Goal: Complete application form

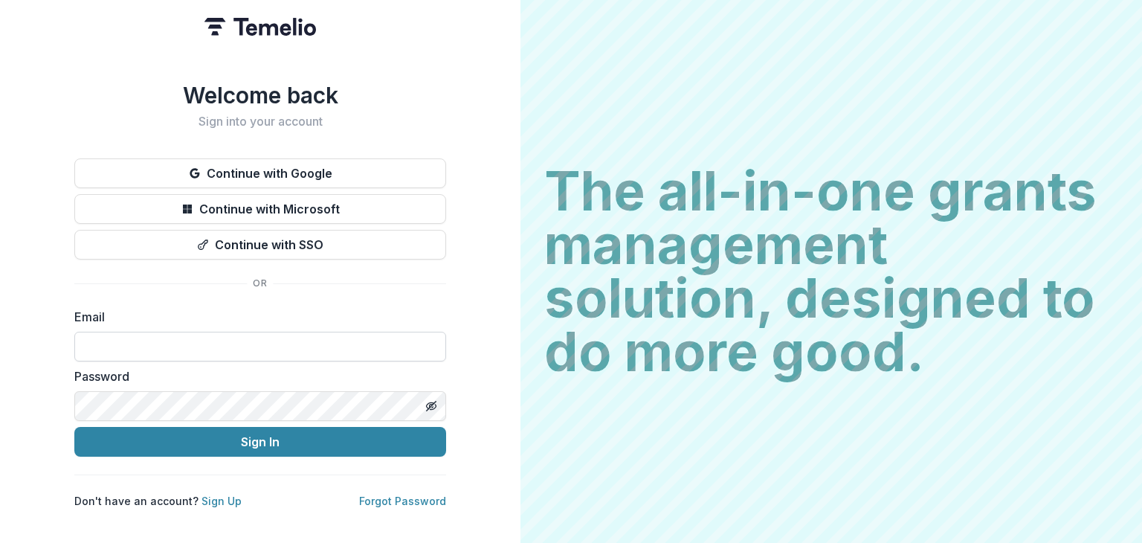
click at [236, 344] on input at bounding box center [260, 347] width 372 height 30
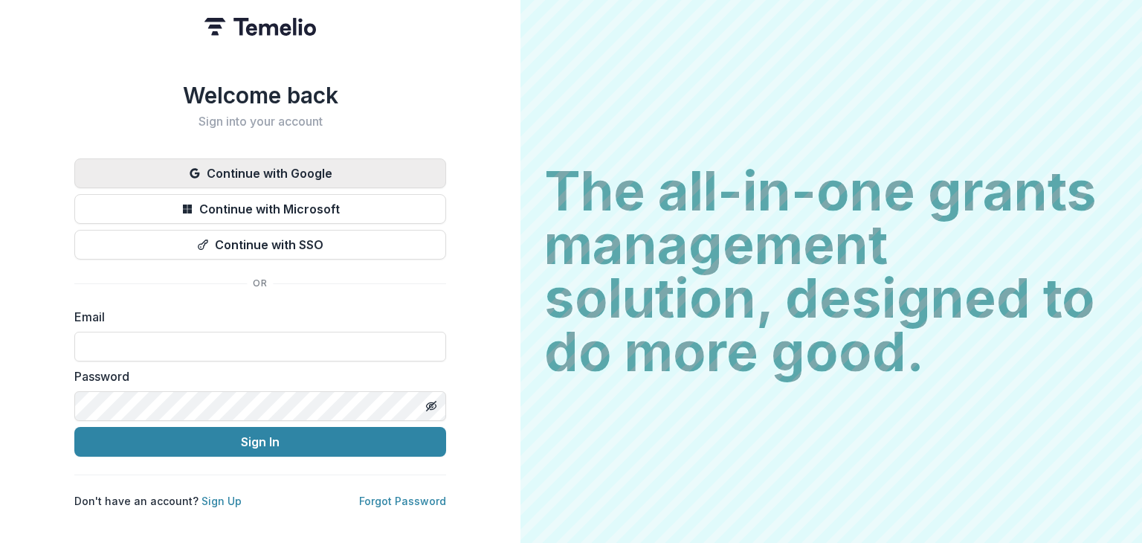
click at [306, 164] on button "Continue with Google" at bounding box center [260, 173] width 372 height 30
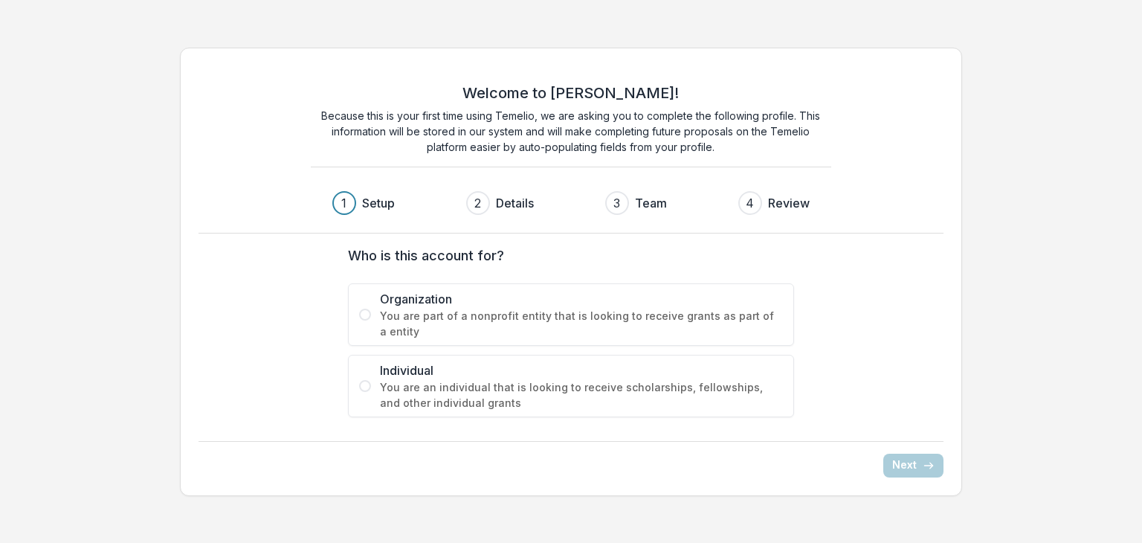
click at [363, 318] on span at bounding box center [365, 315] width 12 height 12
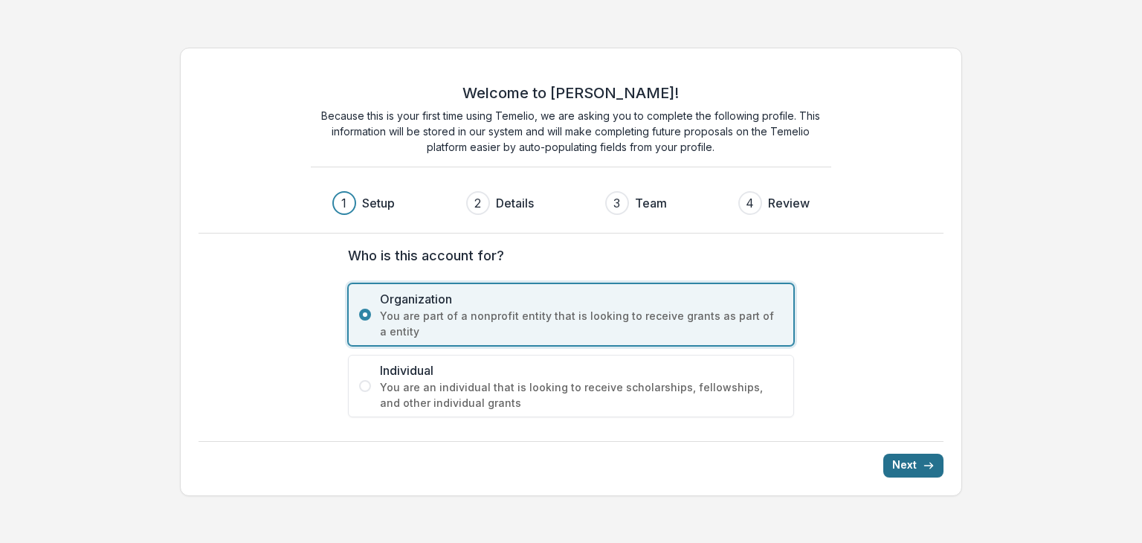
click at [902, 458] on button "Next" at bounding box center [914, 466] width 60 height 24
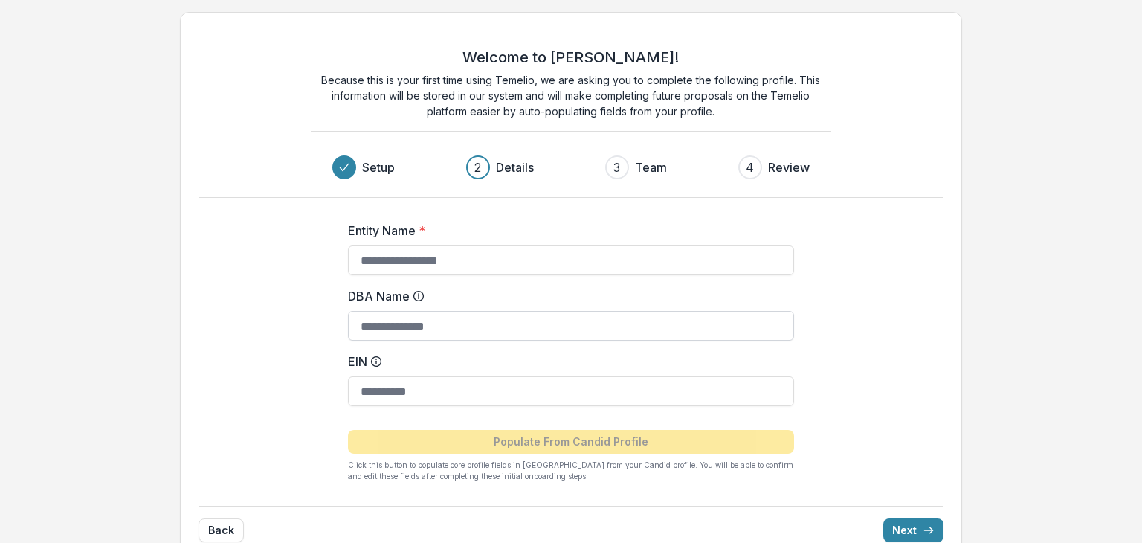
click at [466, 329] on input "DBA Name" at bounding box center [571, 326] width 446 height 30
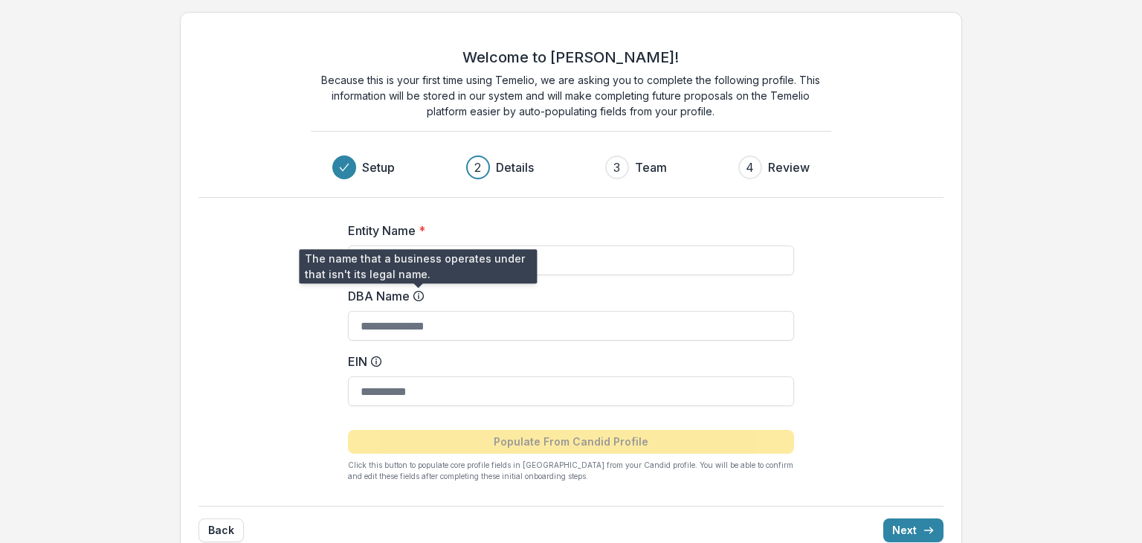
click at [419, 295] on line at bounding box center [419, 296] width 0 height 3
click at [418, 311] on input "DBA Name" at bounding box center [571, 326] width 446 height 30
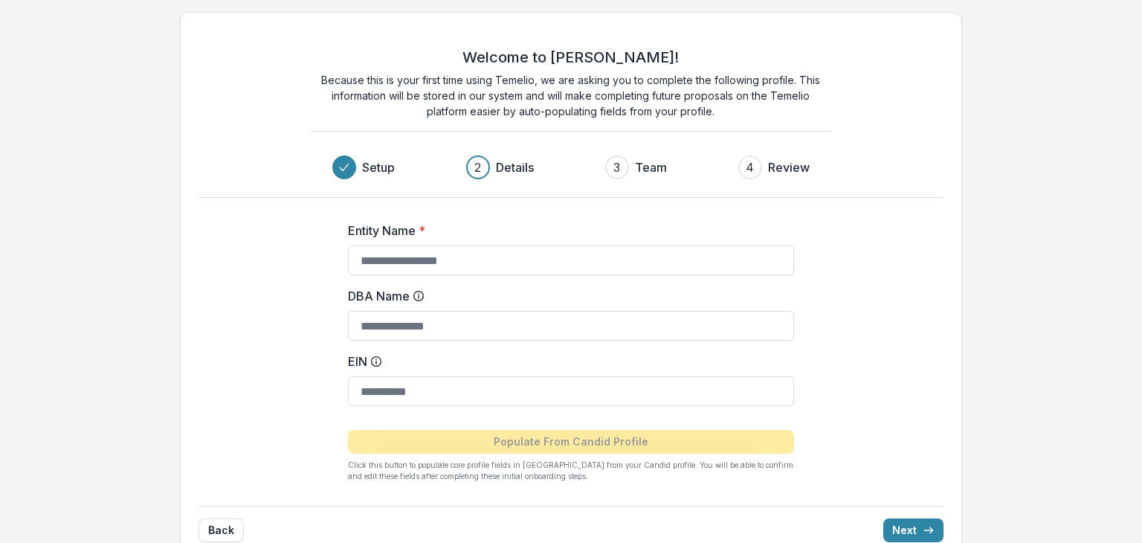
click at [419, 295] on line at bounding box center [419, 296] width 0 height 3
click at [418, 311] on input "DBA Name" at bounding box center [571, 326] width 446 height 30
click at [424, 260] on input "Entity Name *" at bounding box center [571, 260] width 446 height 30
click at [425, 261] on input "Entity Name *" at bounding box center [571, 260] width 446 height 30
type input "**********"
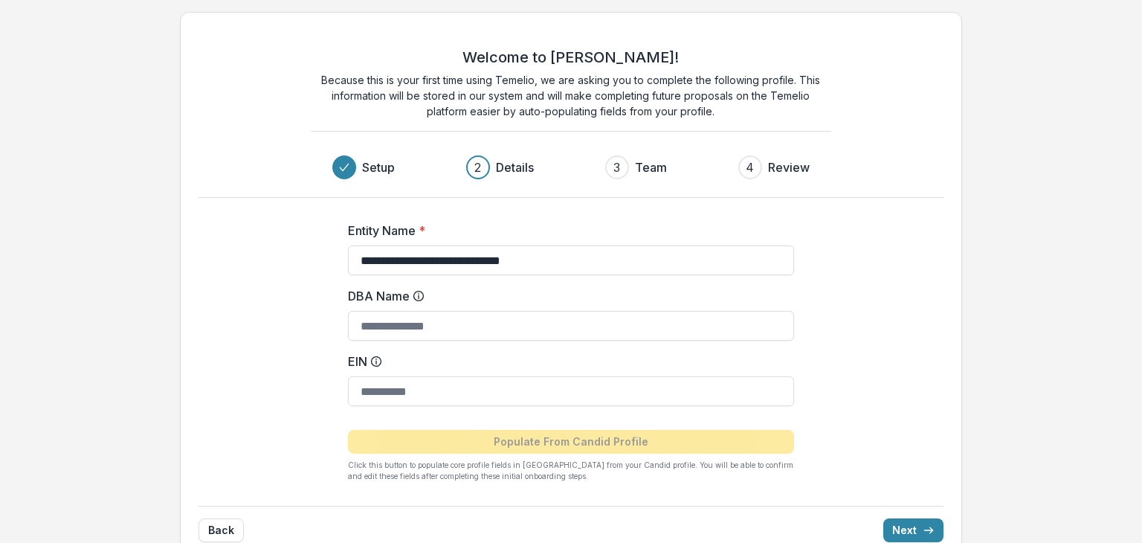
click at [826, 367] on div "**********" at bounding box center [571, 346] width 595 height 296
click at [904, 526] on button "Next" at bounding box center [914, 530] width 60 height 24
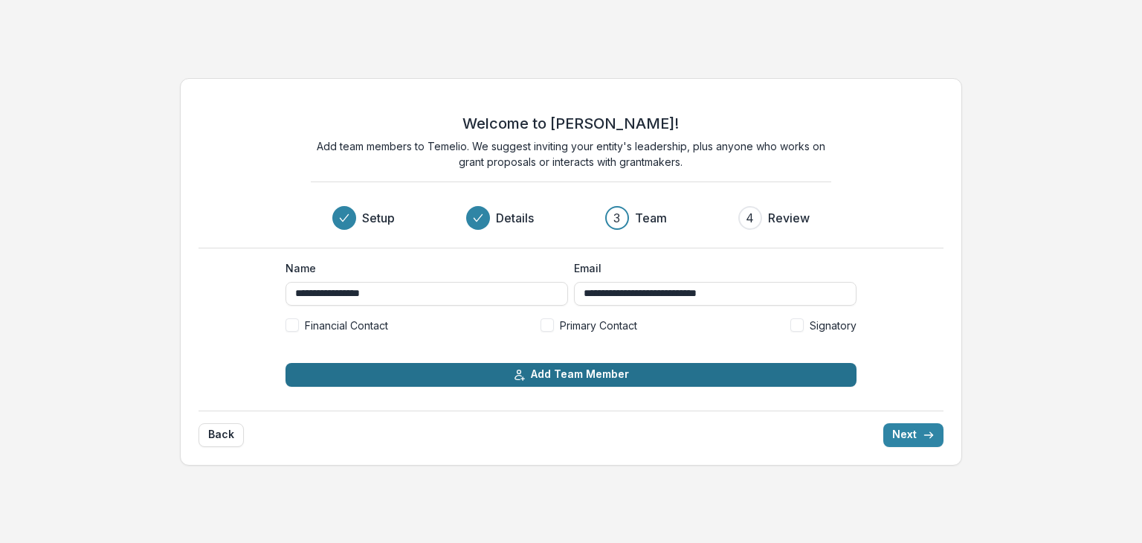
click at [744, 385] on button "Add Team Member" at bounding box center [571, 375] width 571 height 24
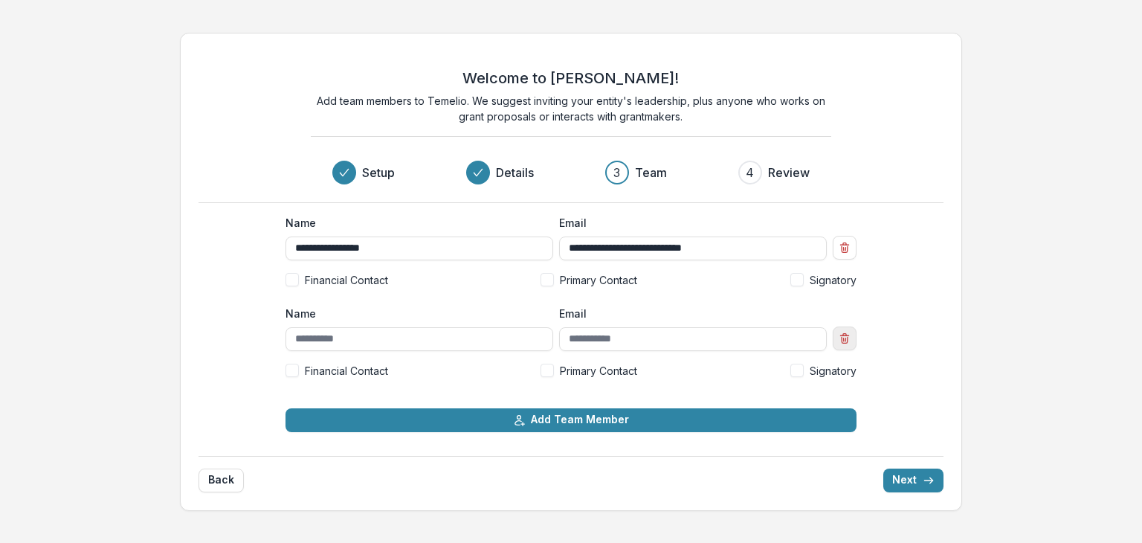
click at [843, 337] on icon "Remove team member" at bounding box center [845, 338] width 12 height 12
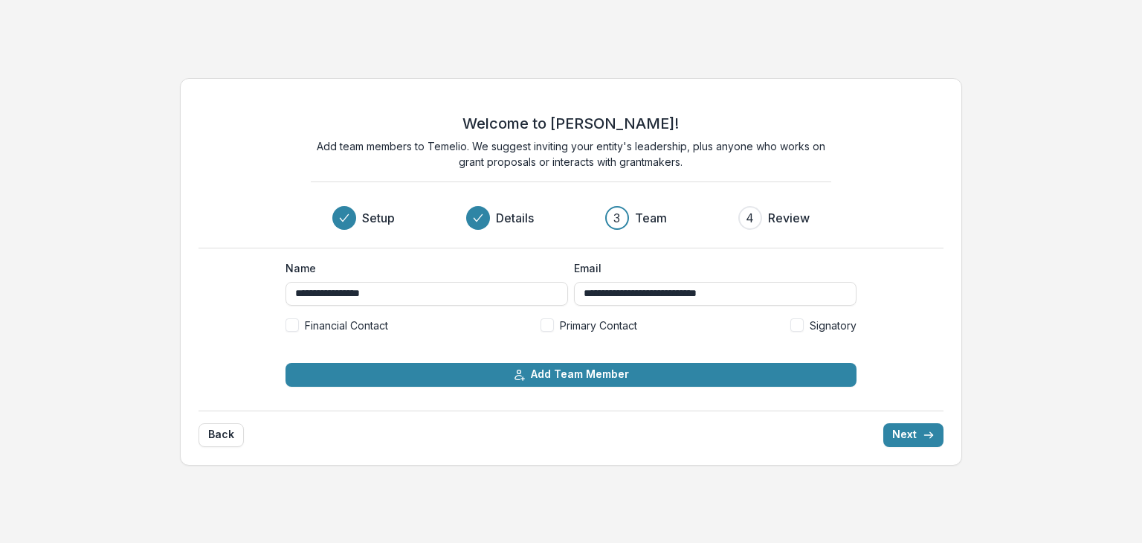
click at [794, 324] on span at bounding box center [797, 324] width 13 height 13
click at [916, 434] on button "Next" at bounding box center [914, 435] width 60 height 24
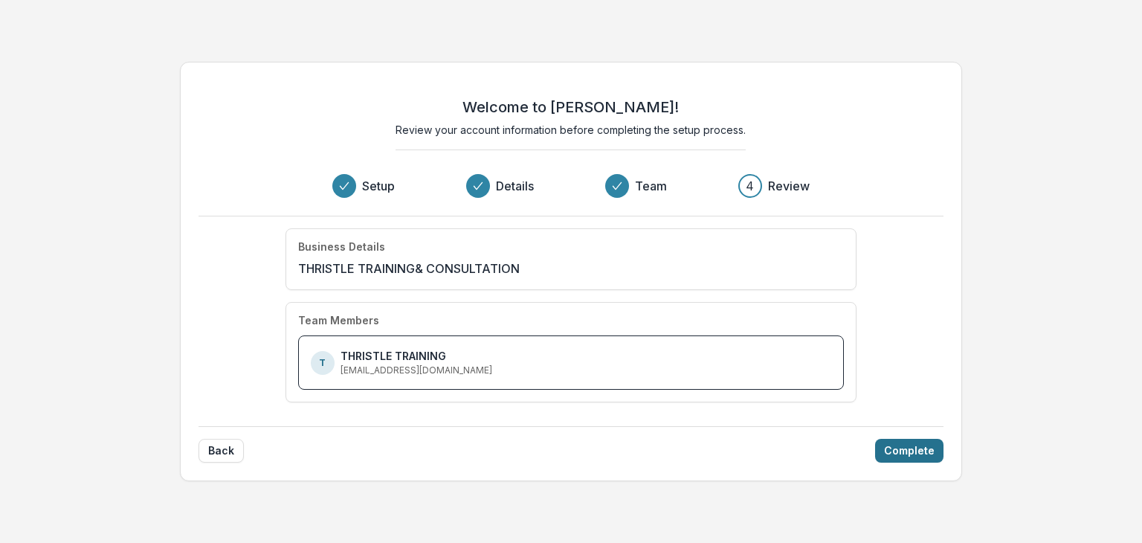
click at [928, 446] on button "Complete" at bounding box center [909, 451] width 68 height 24
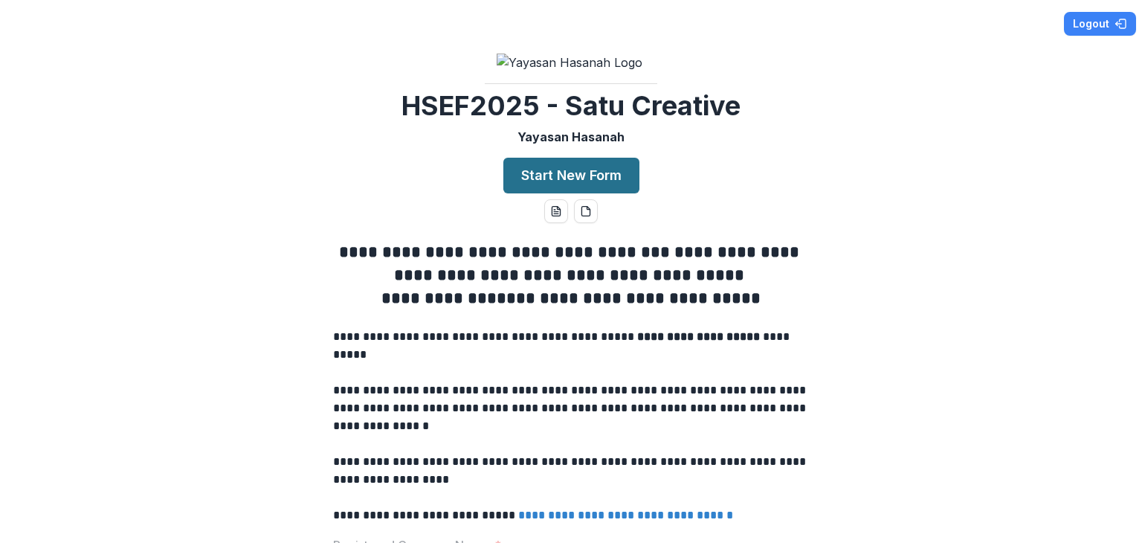
click at [600, 193] on button "Start New Form" at bounding box center [572, 176] width 136 height 36
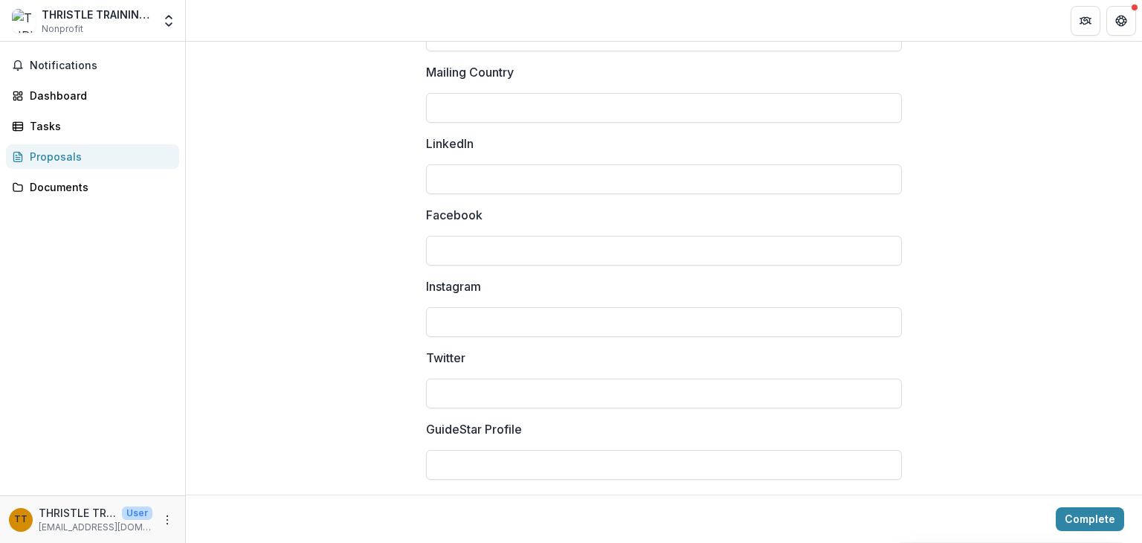
scroll to position [2082, 0]
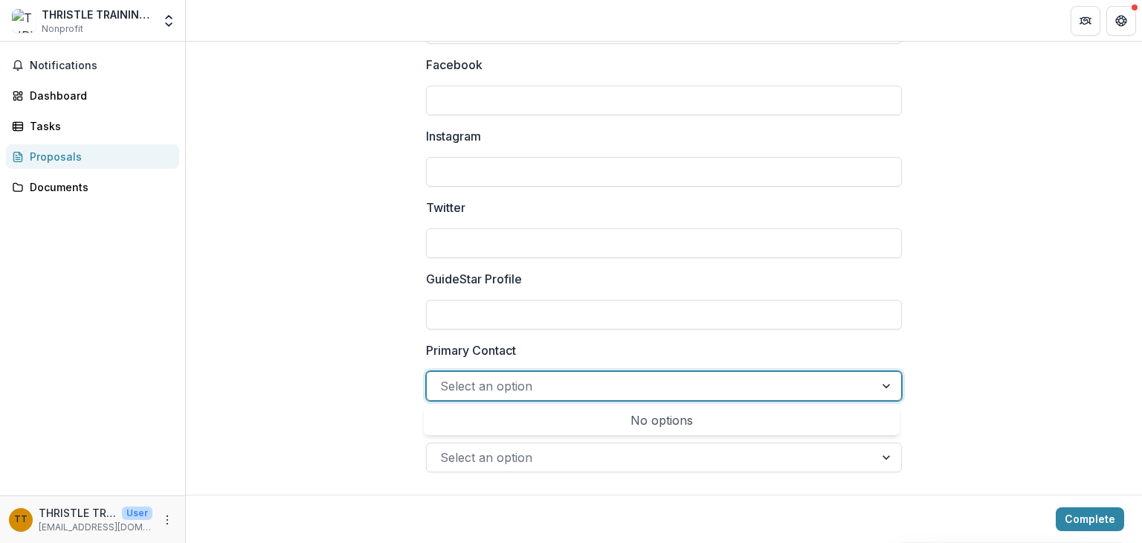
click at [663, 378] on div at bounding box center [650, 386] width 421 height 21
click at [678, 351] on label "Primary Contact" at bounding box center [659, 350] width 467 height 18
click at [444, 377] on input "Primary Contact" at bounding box center [442, 386] width 4 height 18
click at [887, 384] on div at bounding box center [888, 386] width 27 height 28
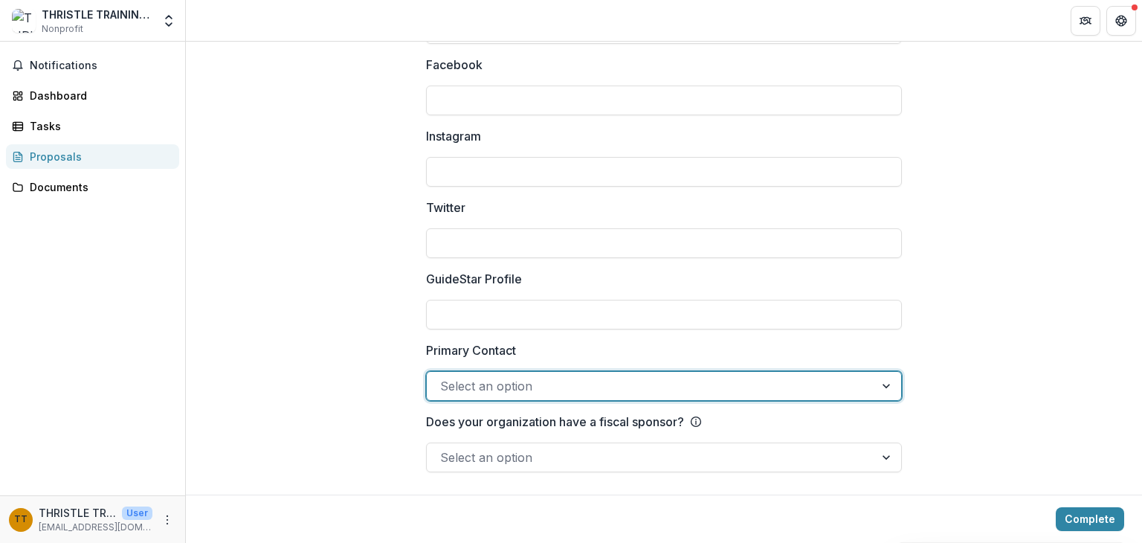
click at [887, 384] on div at bounding box center [888, 386] width 27 height 28
click at [887, 453] on div at bounding box center [888, 457] width 27 height 28
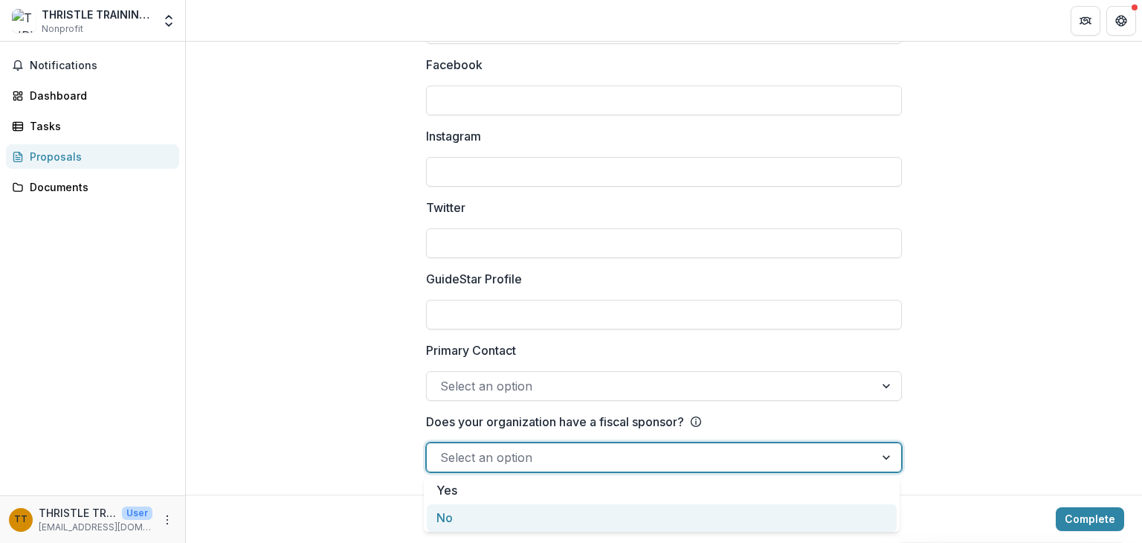
click at [788, 504] on div "No" at bounding box center [662, 518] width 470 height 28
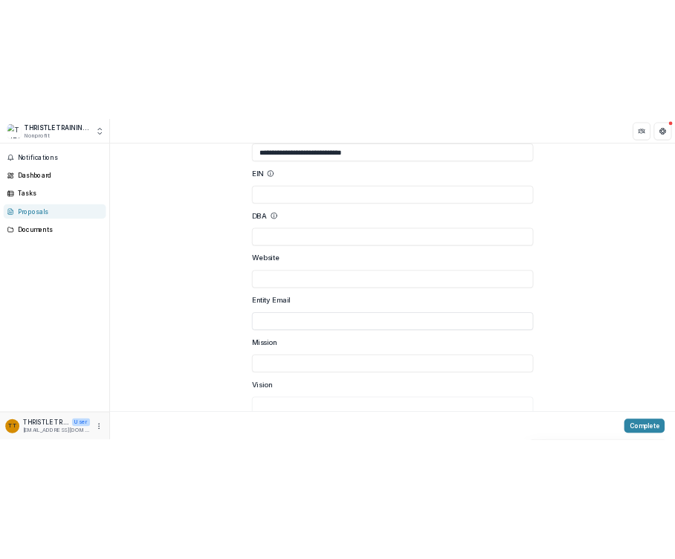
scroll to position [149, 0]
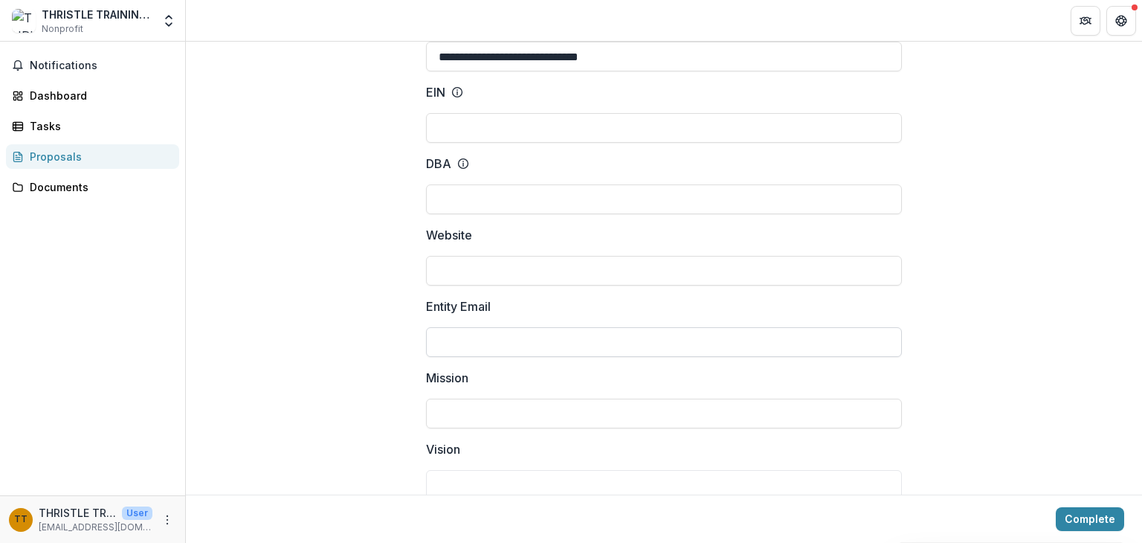
click at [521, 336] on input "Entity Email" at bounding box center [664, 342] width 476 height 30
type input "**********"
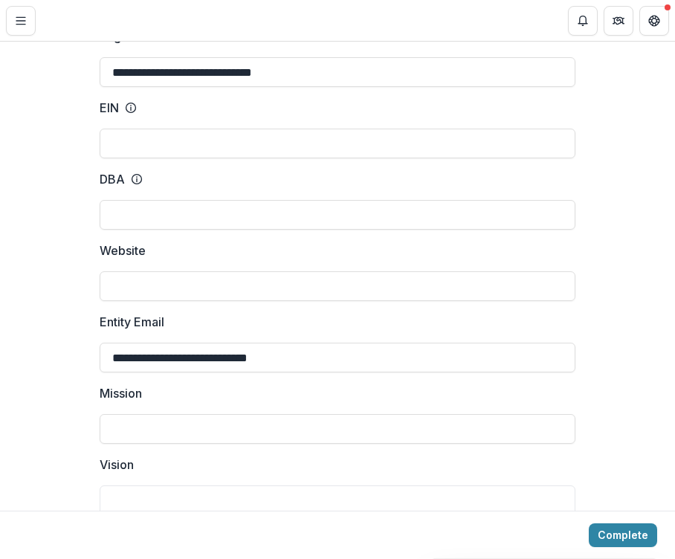
scroll to position [164, 0]
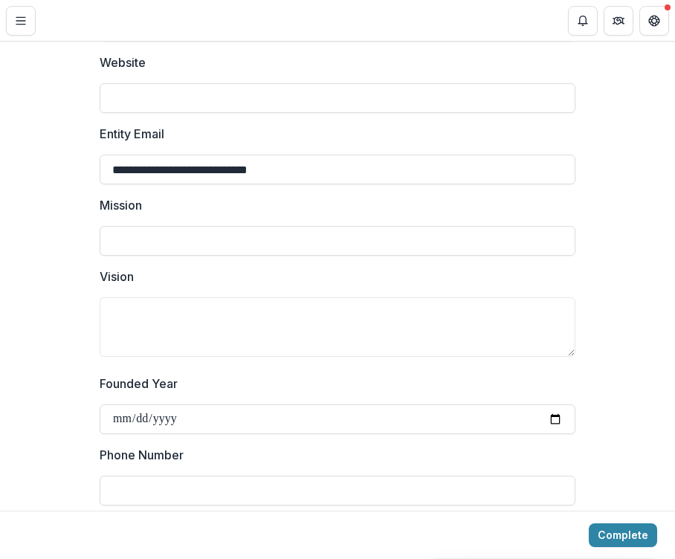
scroll to position [372, 0]
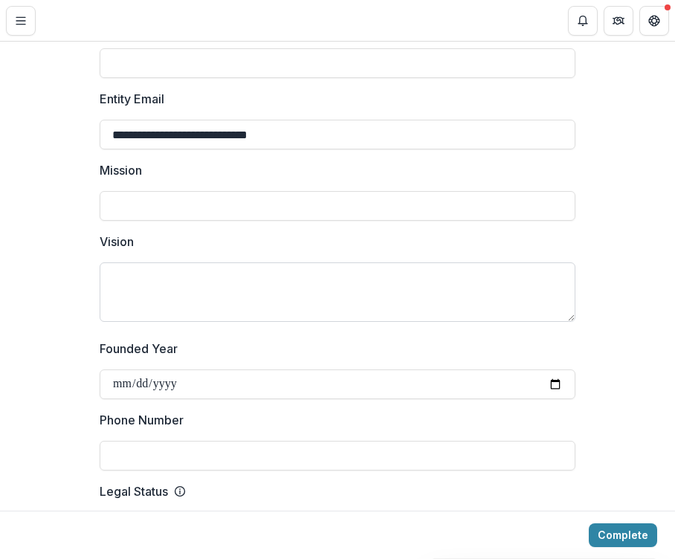
click at [445, 286] on textarea "Vision" at bounding box center [338, 293] width 476 height 60
click at [161, 205] on input "Mission" at bounding box center [338, 206] width 476 height 30
paste input "**********"
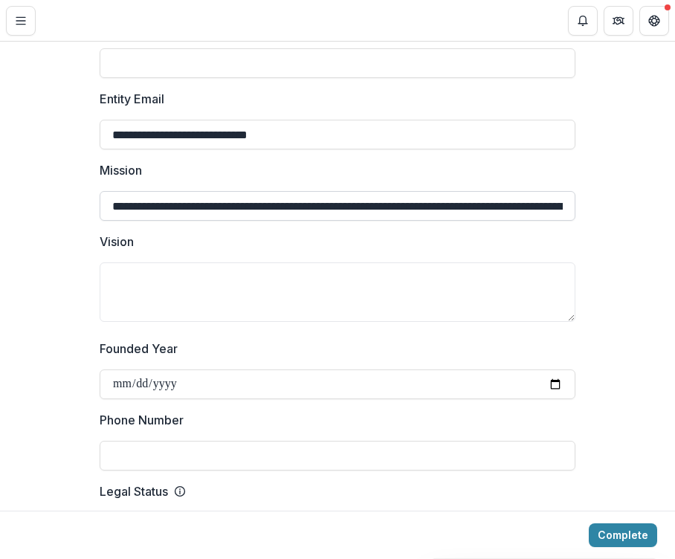
scroll to position [0, 553]
type input "**********"
click at [290, 268] on textarea "Vision" at bounding box center [338, 293] width 476 height 60
paste textarea "**********"
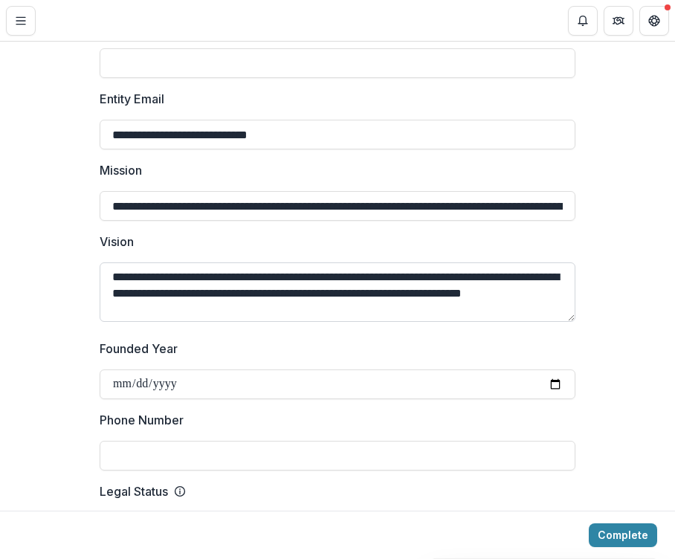
scroll to position [12, 0]
type textarea "**********"
click at [228, 388] on input "Founded Year" at bounding box center [338, 385] width 476 height 30
click at [553, 382] on input "Founded Year" at bounding box center [338, 385] width 476 height 30
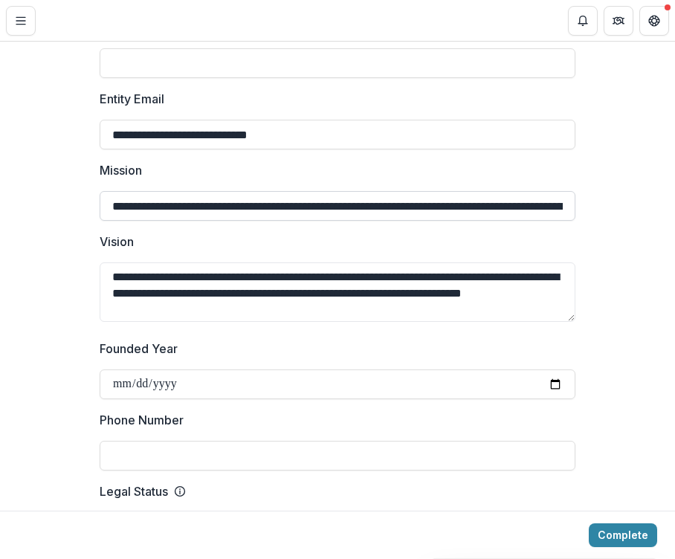
type input "**********"
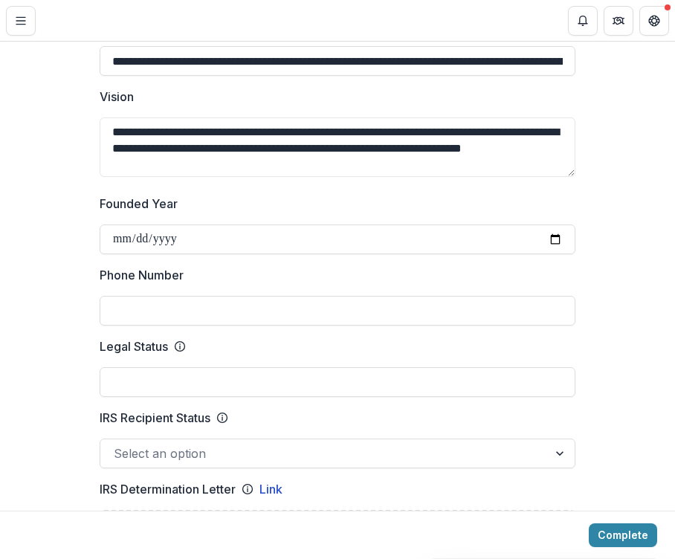
scroll to position [521, 0]
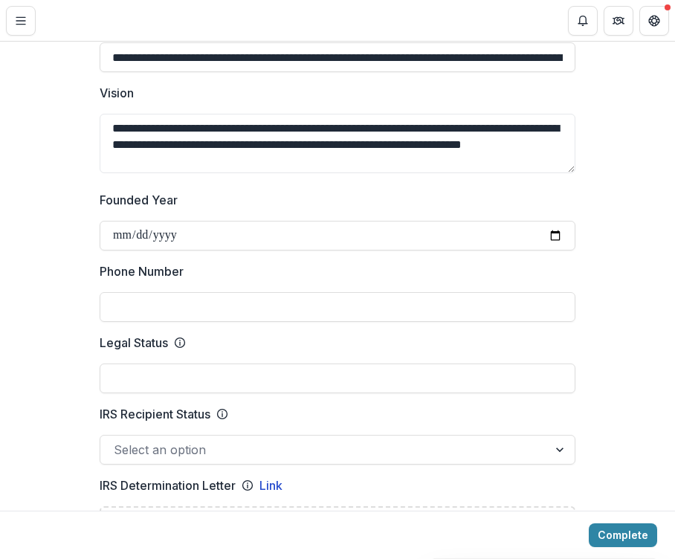
click at [182, 303] on input "Phone Number" at bounding box center [338, 307] width 476 height 30
type input "**********"
click at [175, 374] on input "Legal Status" at bounding box center [338, 379] width 476 height 30
click at [221, 347] on label "Legal Status" at bounding box center [333, 343] width 467 height 18
click at [221, 364] on input "Legal Status" at bounding box center [338, 379] width 476 height 30
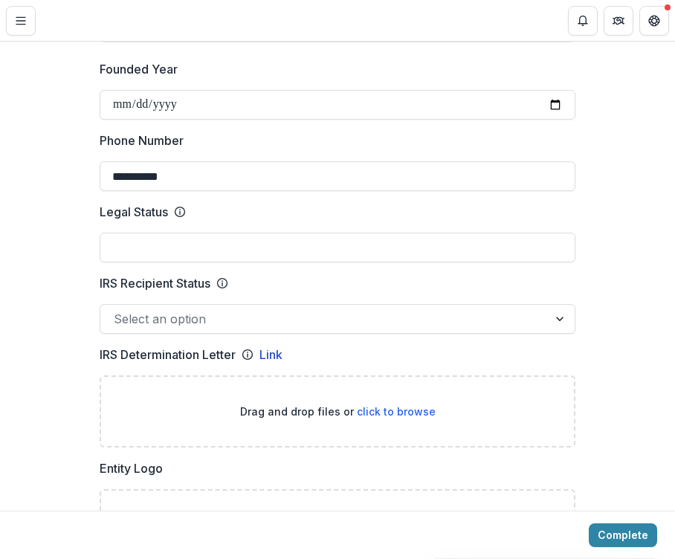
scroll to position [669, 0]
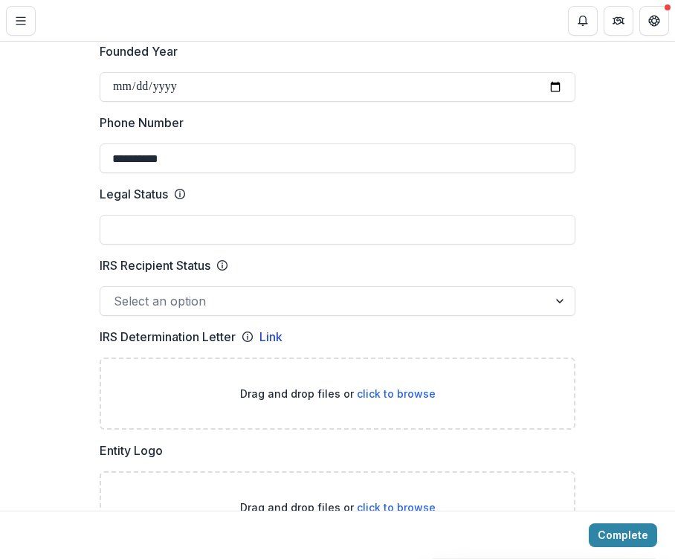
click at [191, 308] on div at bounding box center [324, 301] width 421 height 21
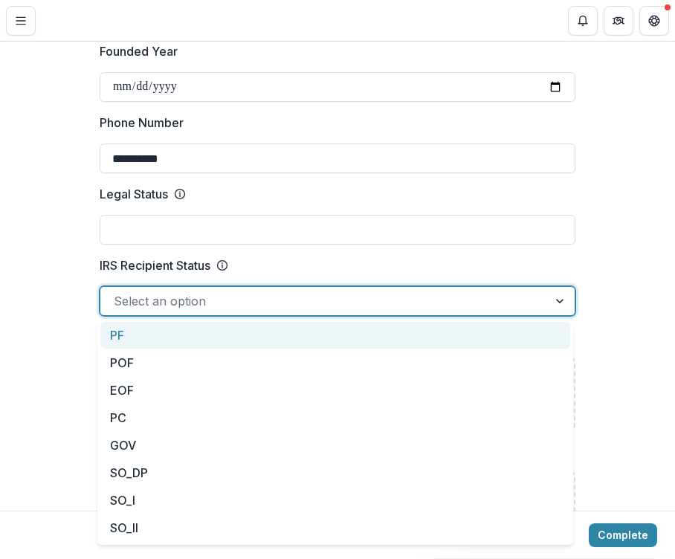
click at [191, 308] on div at bounding box center [324, 301] width 421 height 21
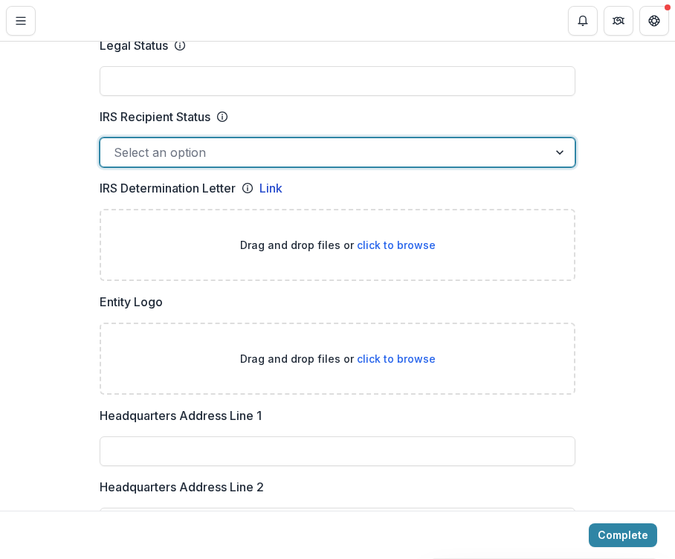
scroll to position [893, 0]
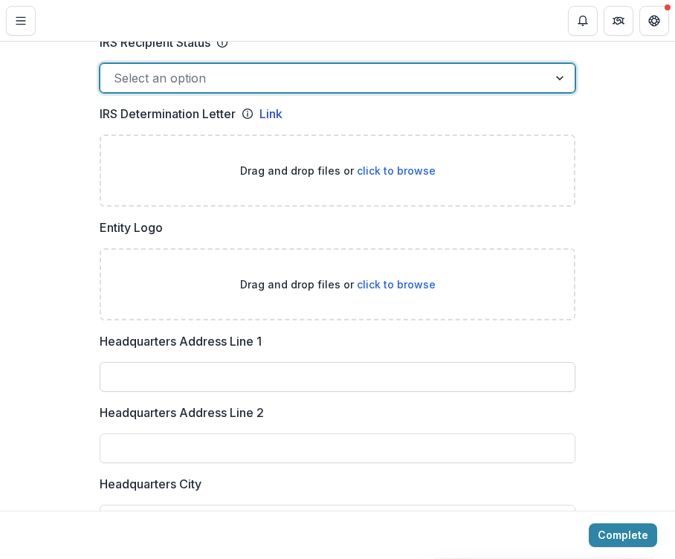
click at [208, 379] on input "Headquarters Address Line 1" at bounding box center [338, 377] width 476 height 30
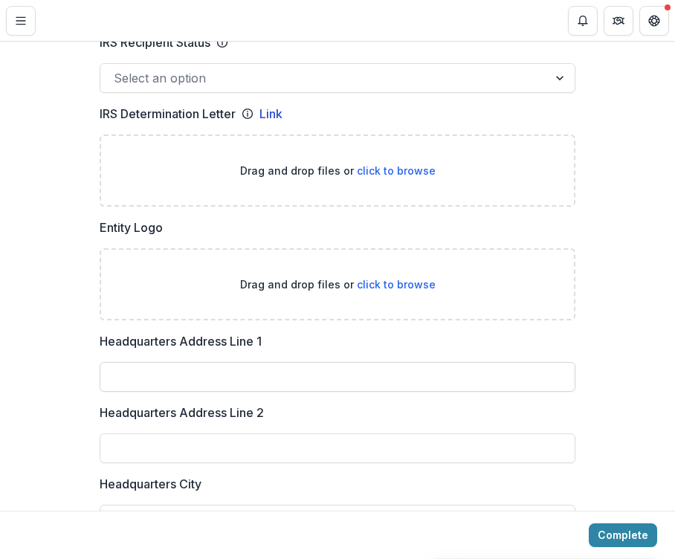
type input "*"
type input "**********"
type input "******"
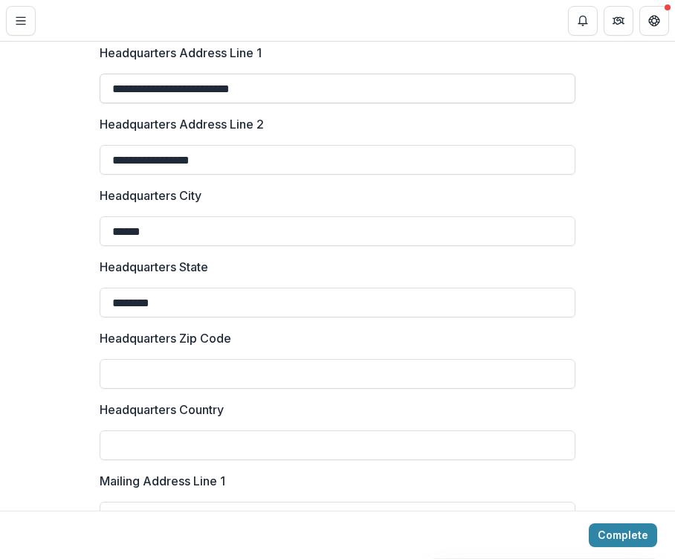
type input "********"
type input "*****"
type input "********"
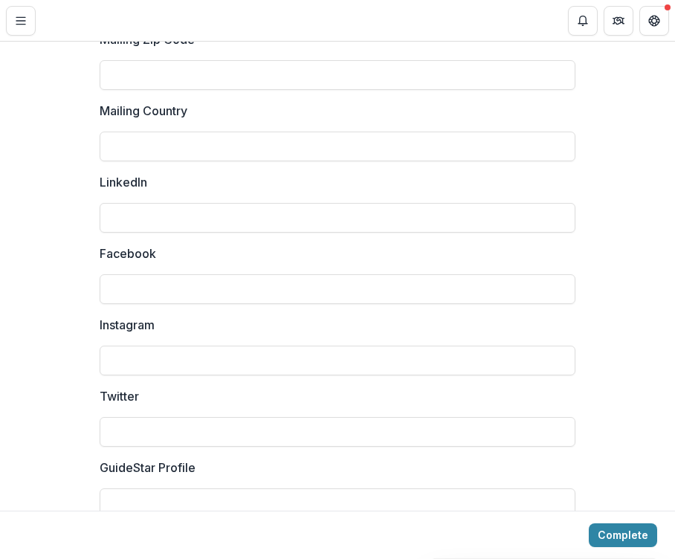
scroll to position [1999, 0]
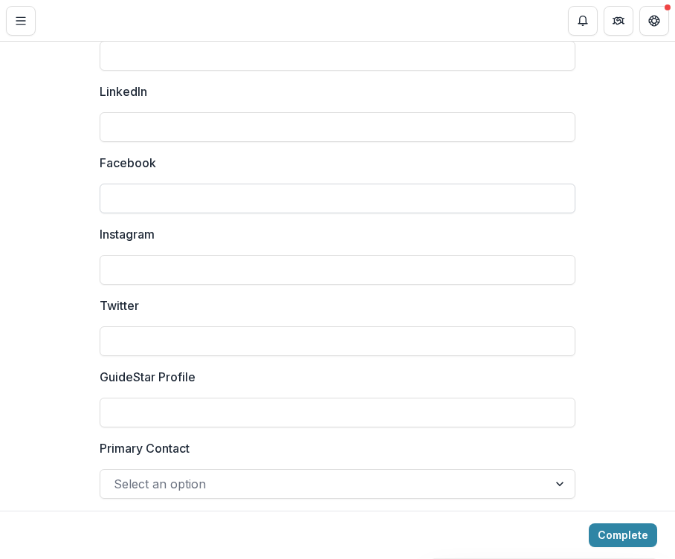
click at [152, 194] on input "Facebook" at bounding box center [338, 199] width 476 height 30
paste input "**********"
type input "**********"
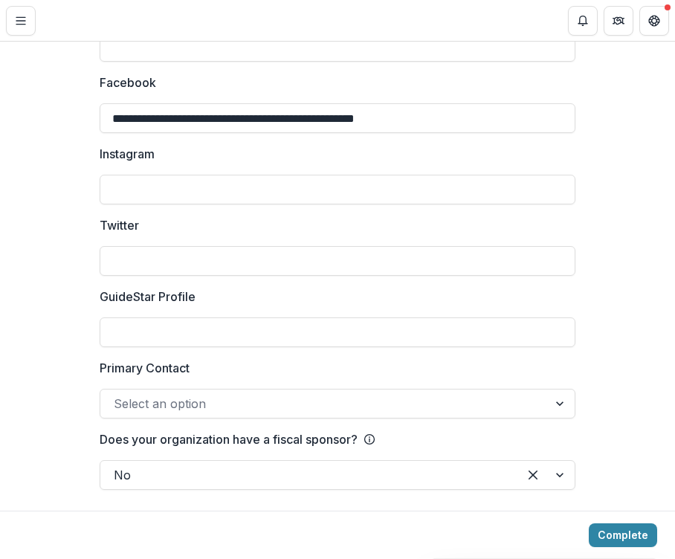
scroll to position [2080, 0]
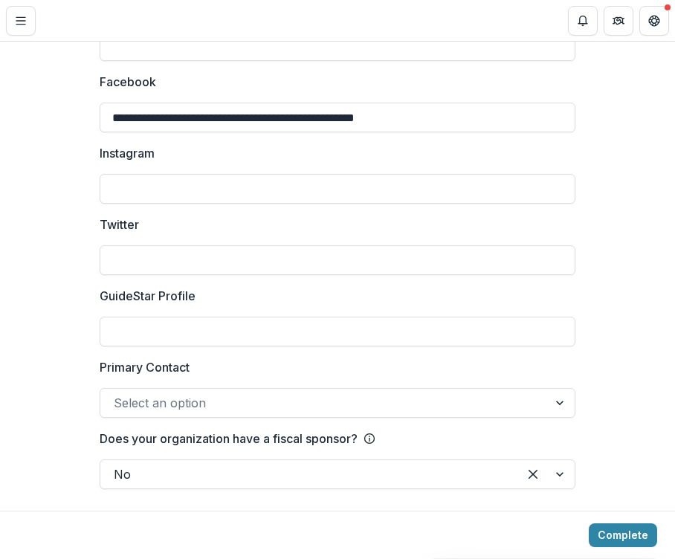
click at [155, 407] on div at bounding box center [324, 403] width 421 height 21
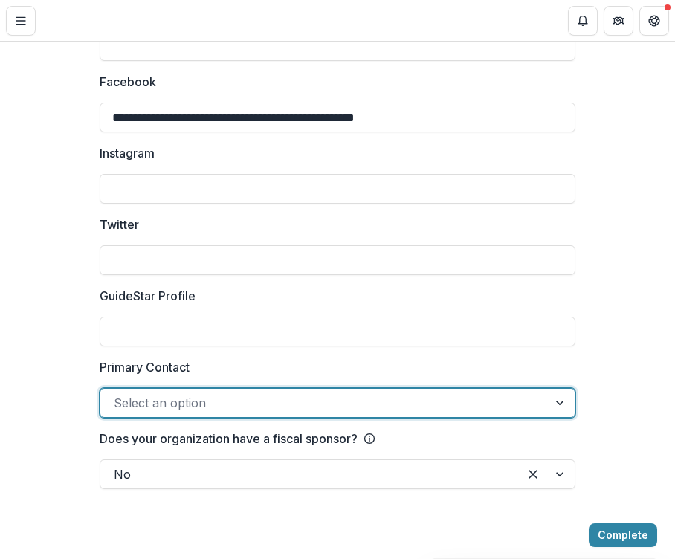
click at [155, 407] on div at bounding box center [324, 403] width 421 height 21
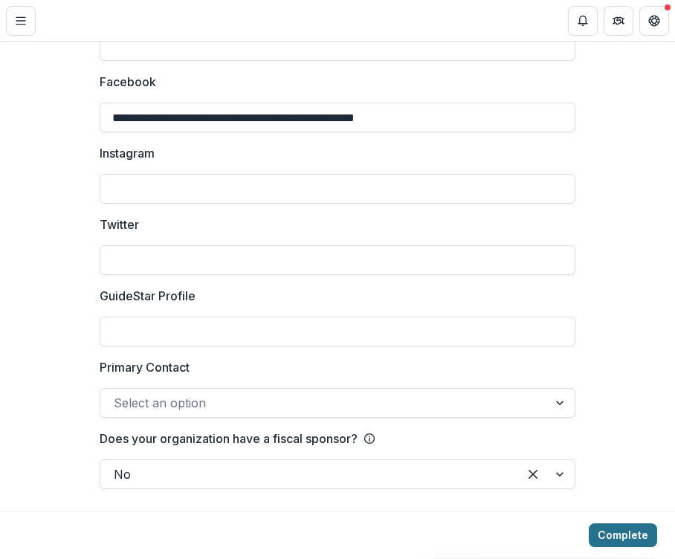
click at [623, 535] on button "Complete" at bounding box center [623, 536] width 68 height 24
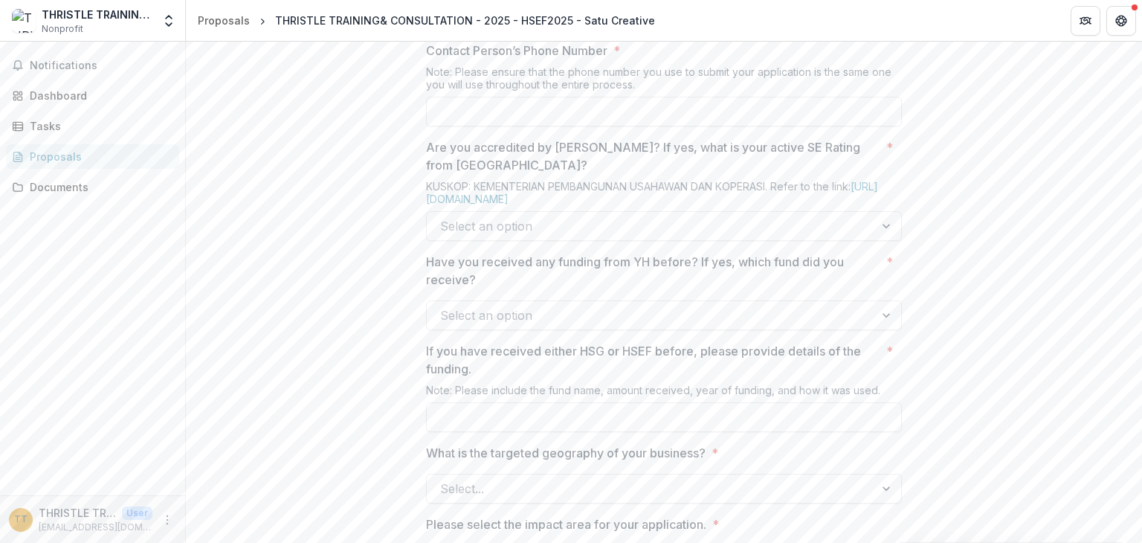
scroll to position [967, 0]
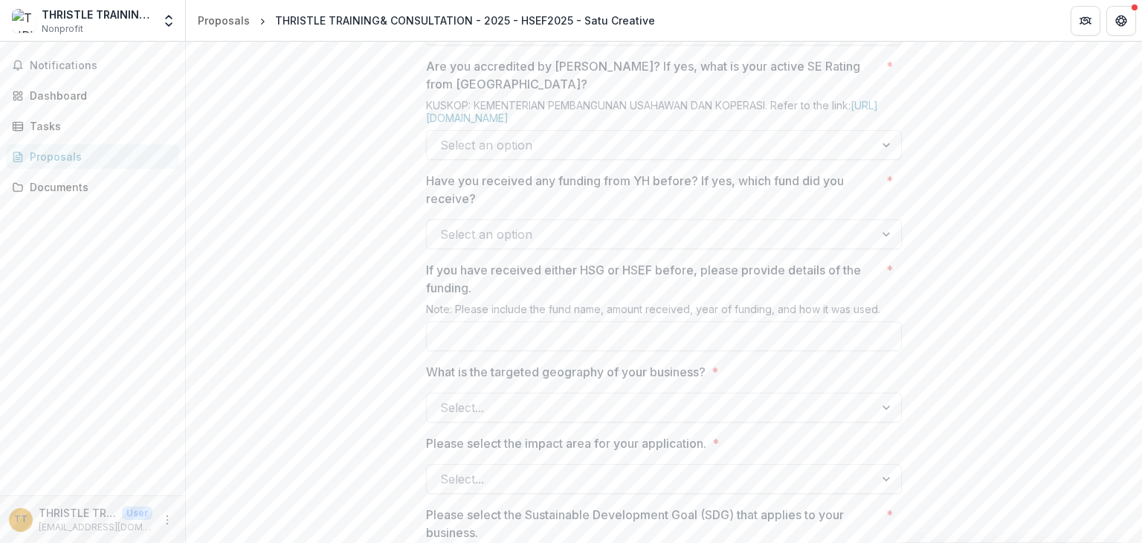
click at [860, 157] on div "Select an option" at bounding box center [651, 145] width 448 height 24
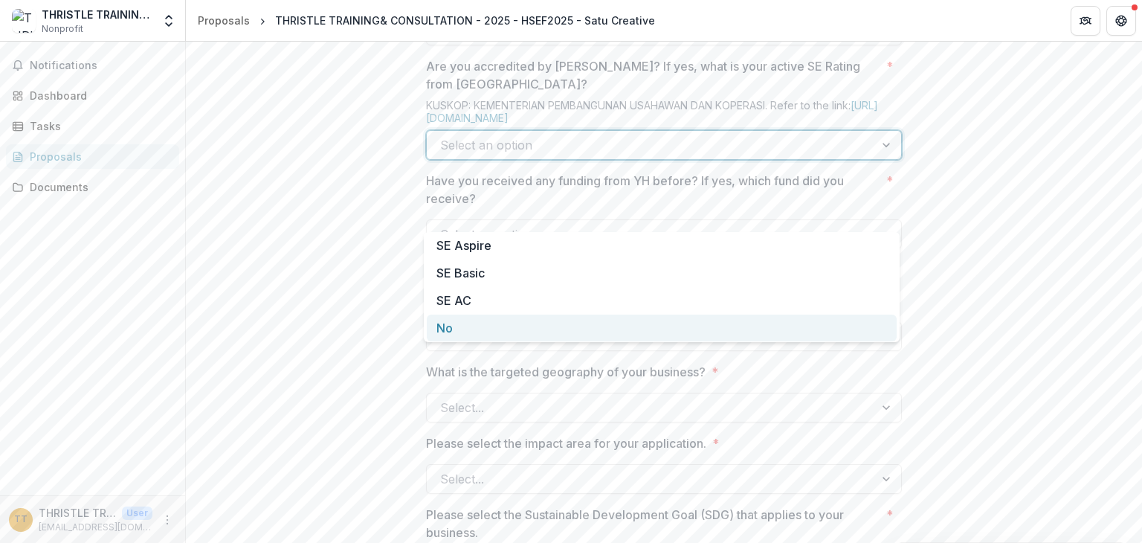
click at [586, 318] on div "No" at bounding box center [662, 329] width 470 height 28
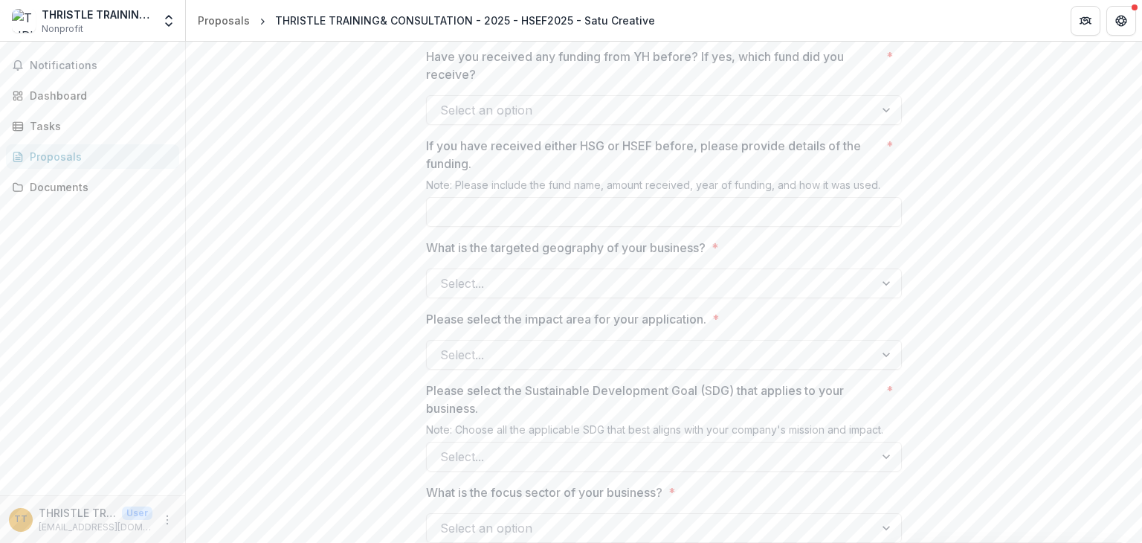
scroll to position [1116, 0]
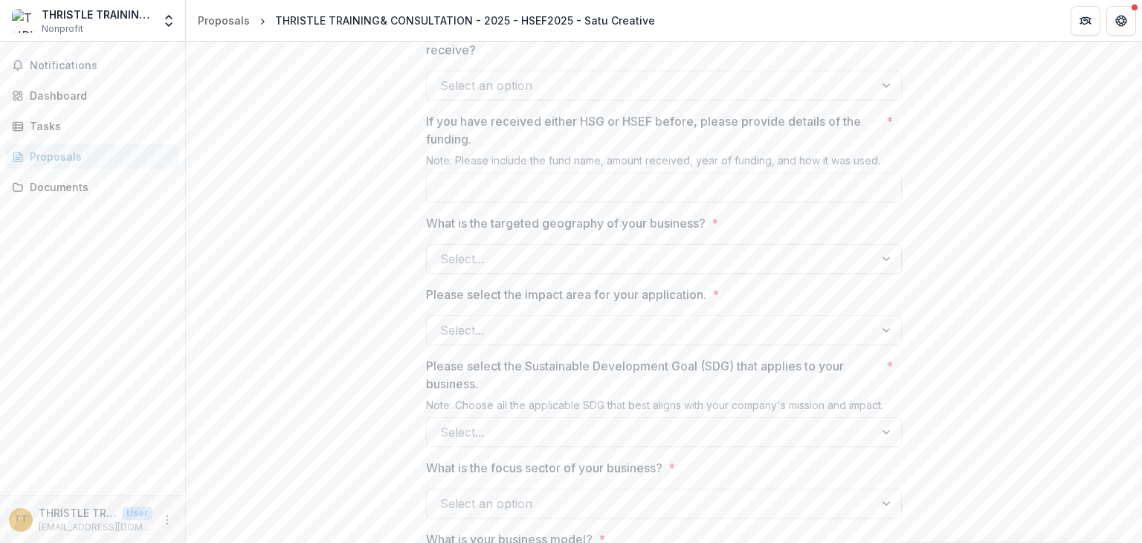
click at [799, 269] on div at bounding box center [650, 258] width 421 height 21
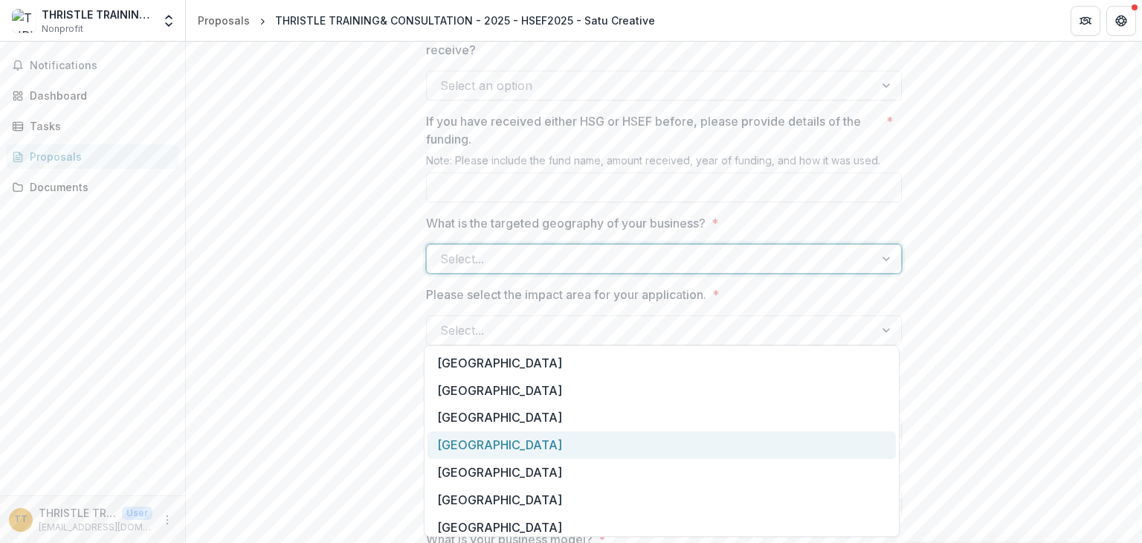
click at [715, 439] on div "[GEOGRAPHIC_DATA]" at bounding box center [662, 445] width 469 height 28
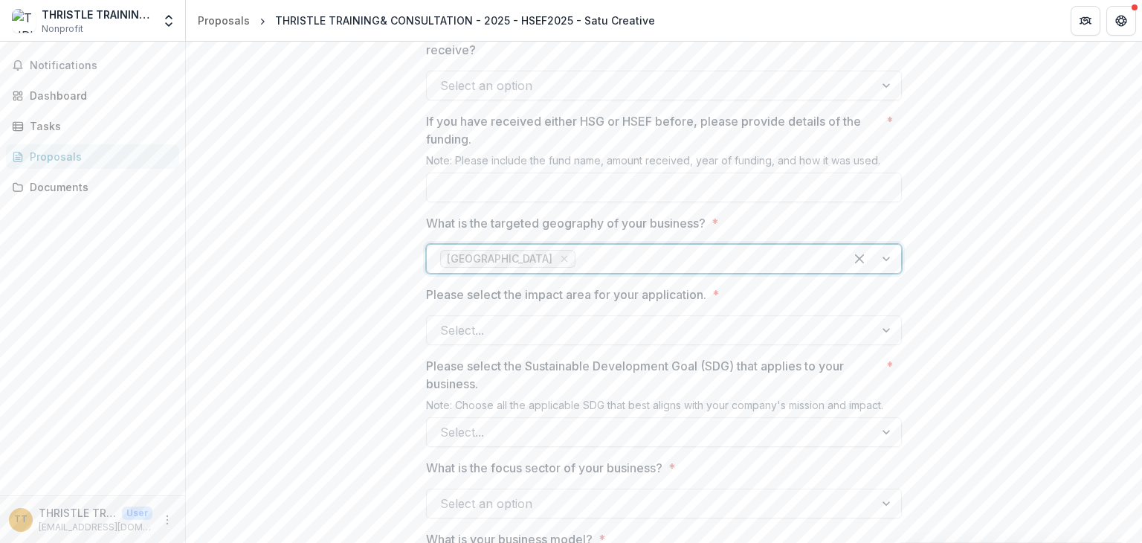
click at [723, 269] on div at bounding box center [705, 258] width 253 height 21
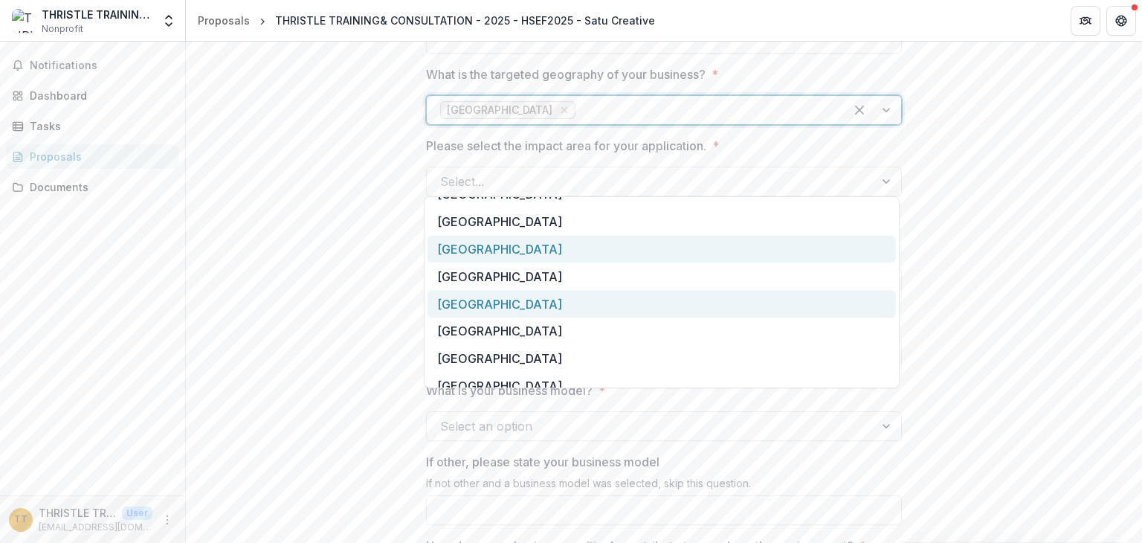
scroll to position [149, 0]
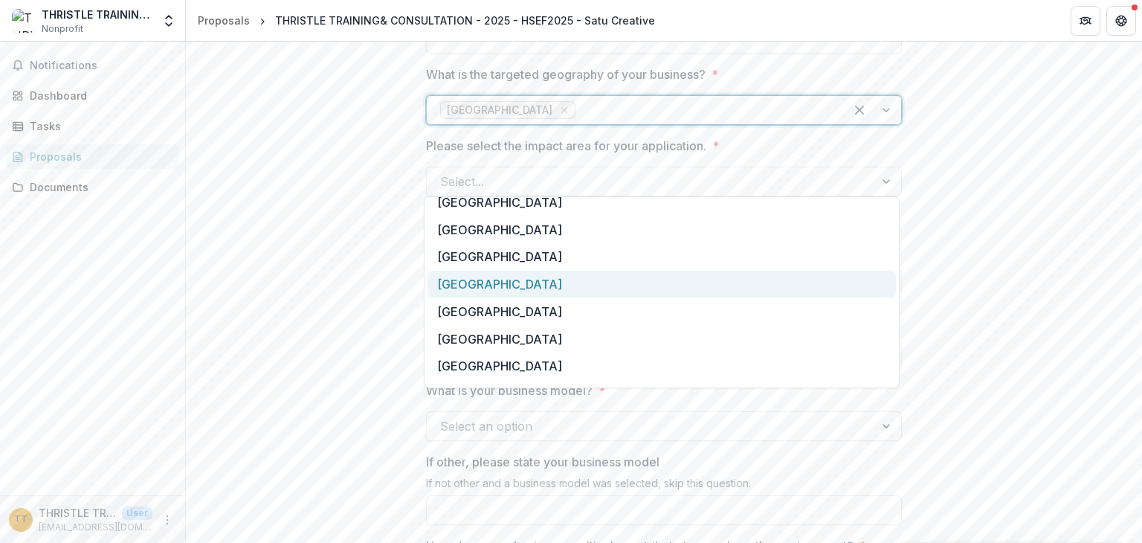
click at [562, 289] on div "[GEOGRAPHIC_DATA]" at bounding box center [662, 285] width 469 height 28
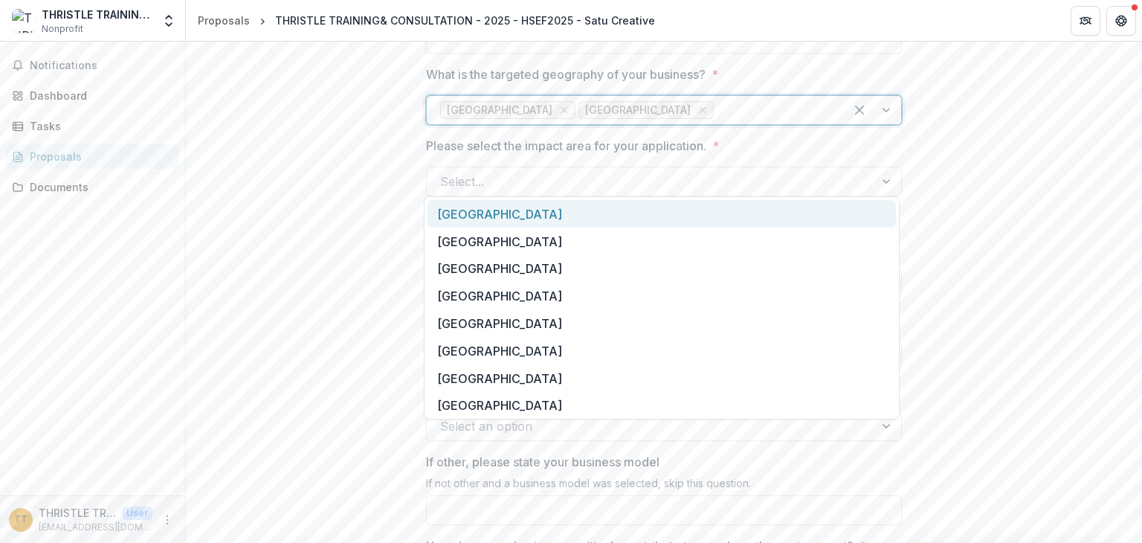
click at [717, 120] on div at bounding box center [774, 110] width 115 height 21
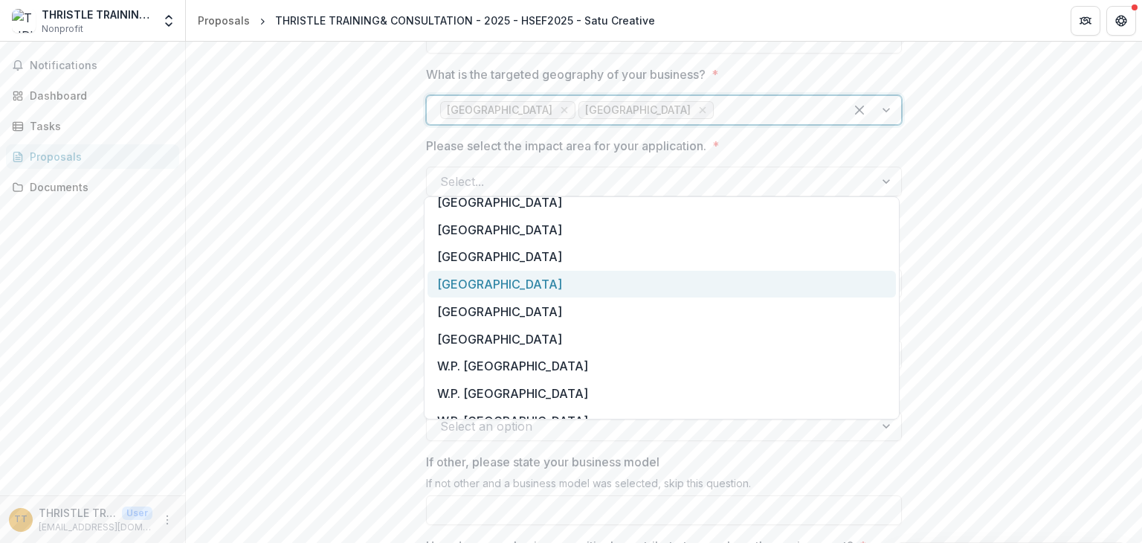
click at [515, 283] on div "[GEOGRAPHIC_DATA]" at bounding box center [662, 285] width 469 height 28
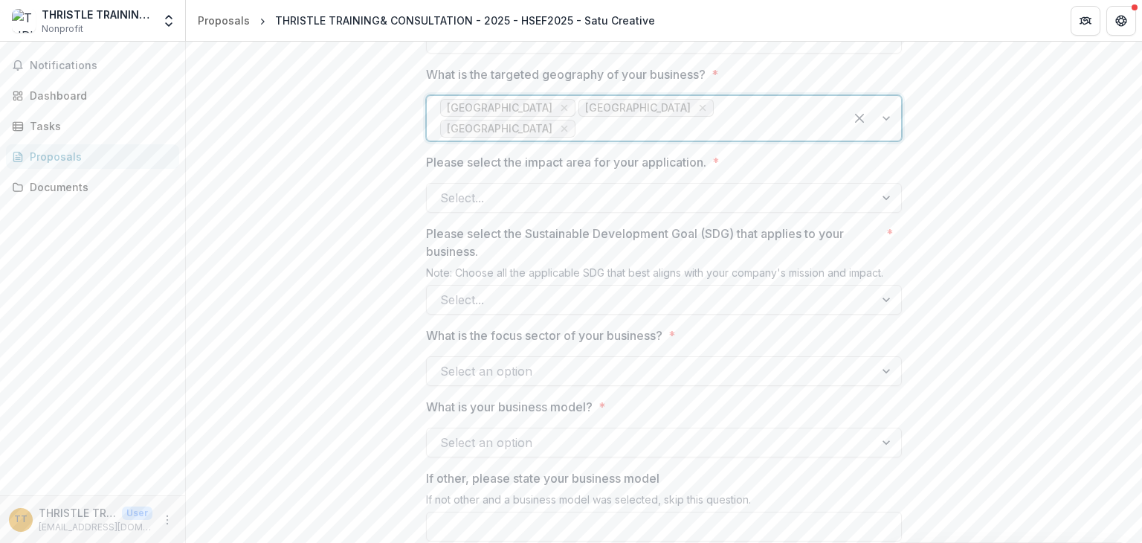
click at [707, 139] on div at bounding box center [705, 128] width 253 height 21
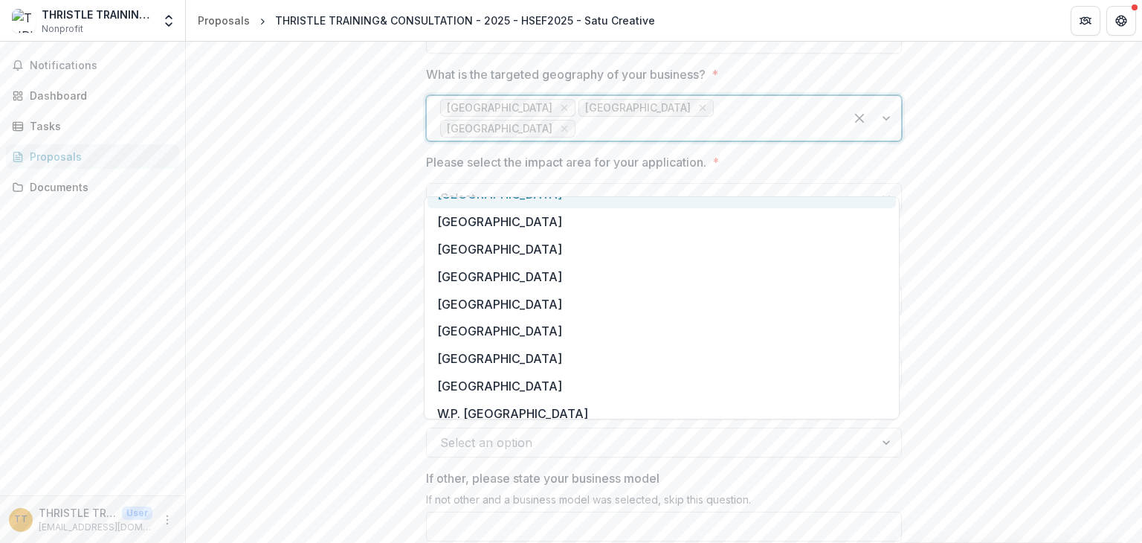
scroll to position [140, 0]
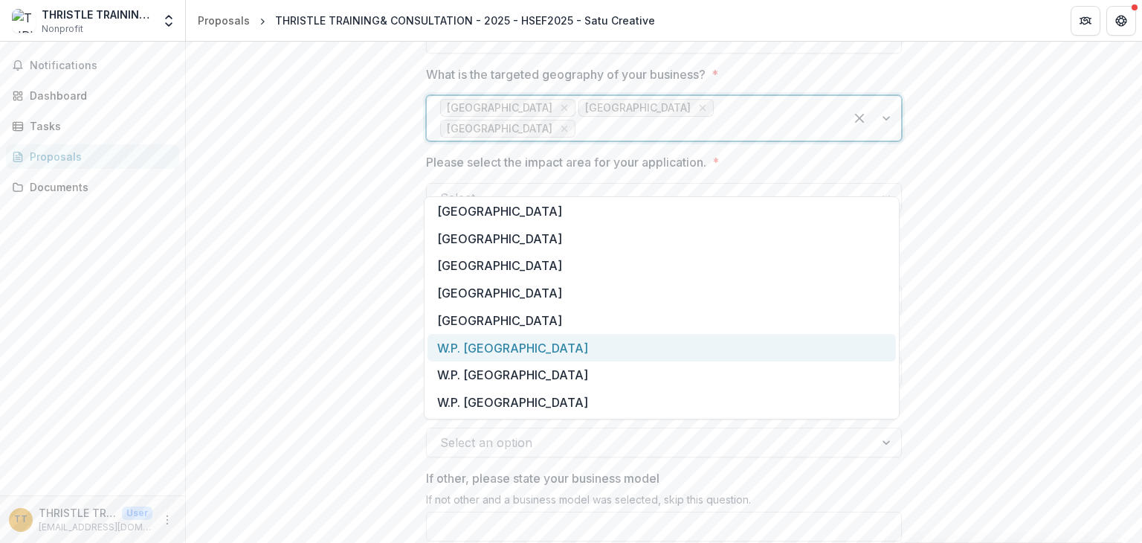
click at [568, 350] on div "W.P. [GEOGRAPHIC_DATA]" at bounding box center [662, 348] width 469 height 28
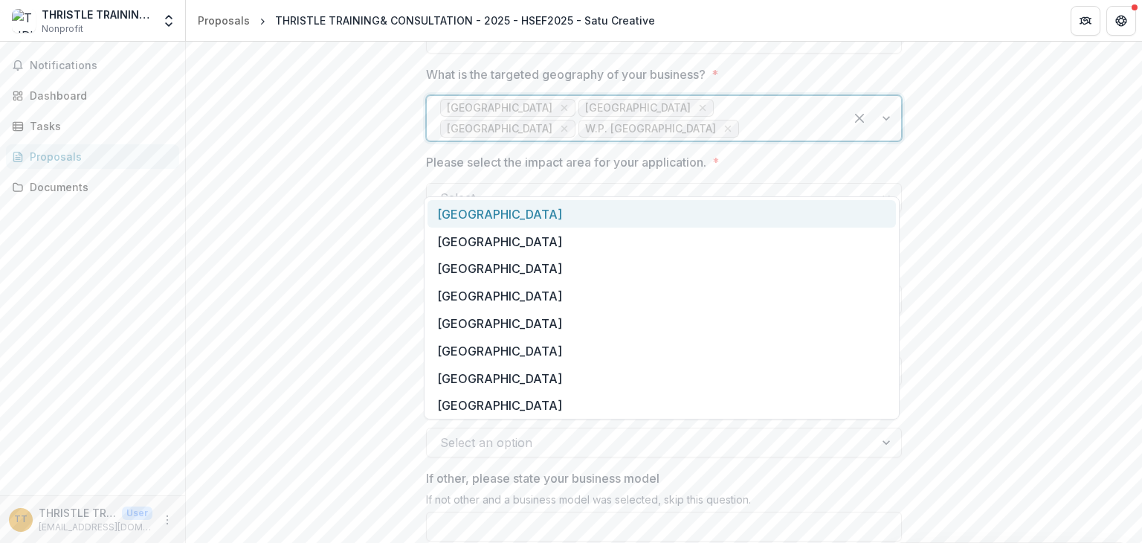
click at [805, 139] on div at bounding box center [786, 128] width 89 height 21
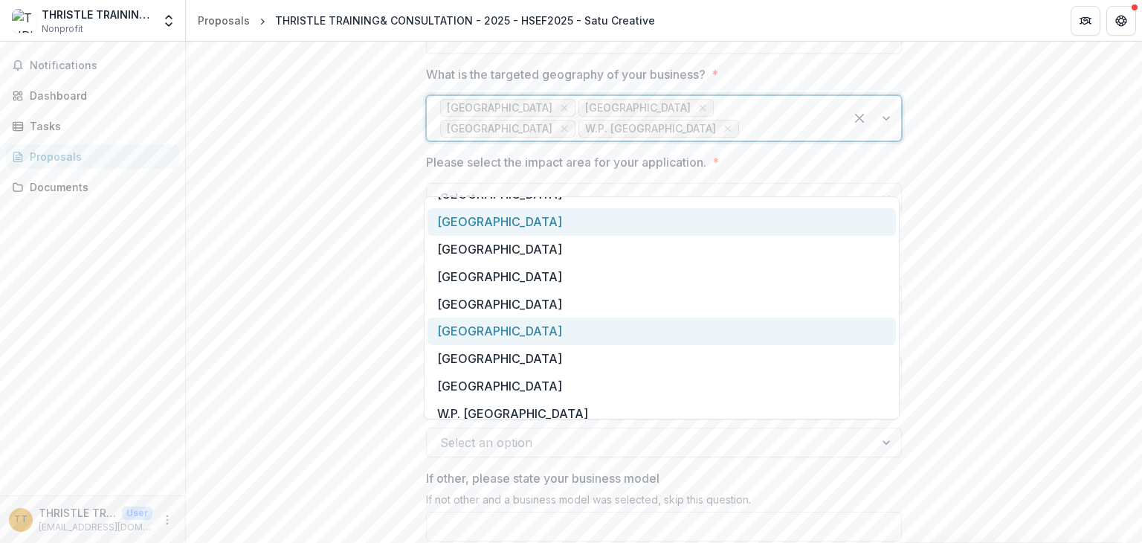
scroll to position [112, 0]
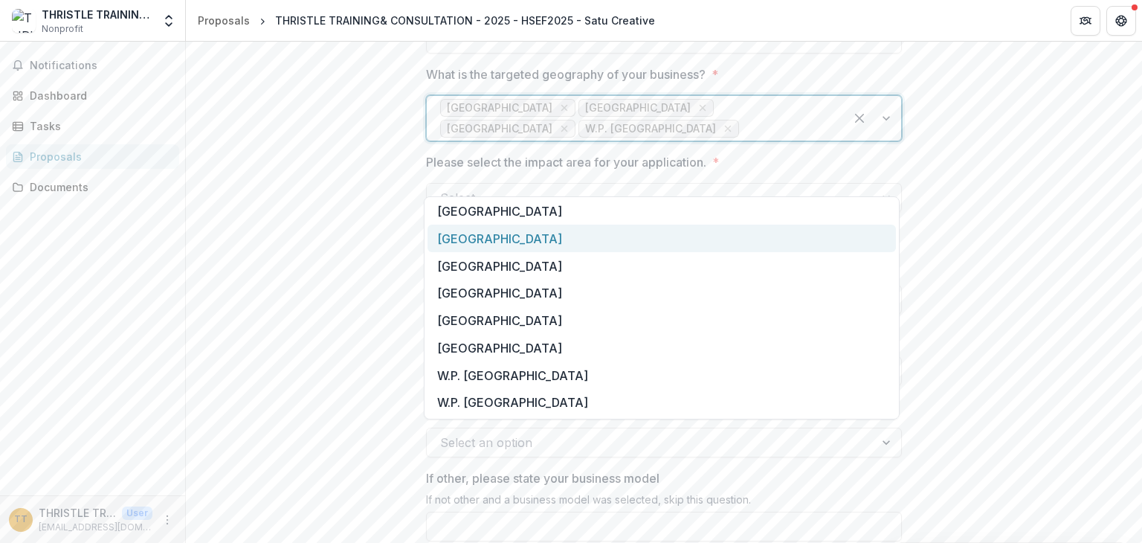
click at [582, 237] on div "[GEOGRAPHIC_DATA]" at bounding box center [662, 239] width 469 height 28
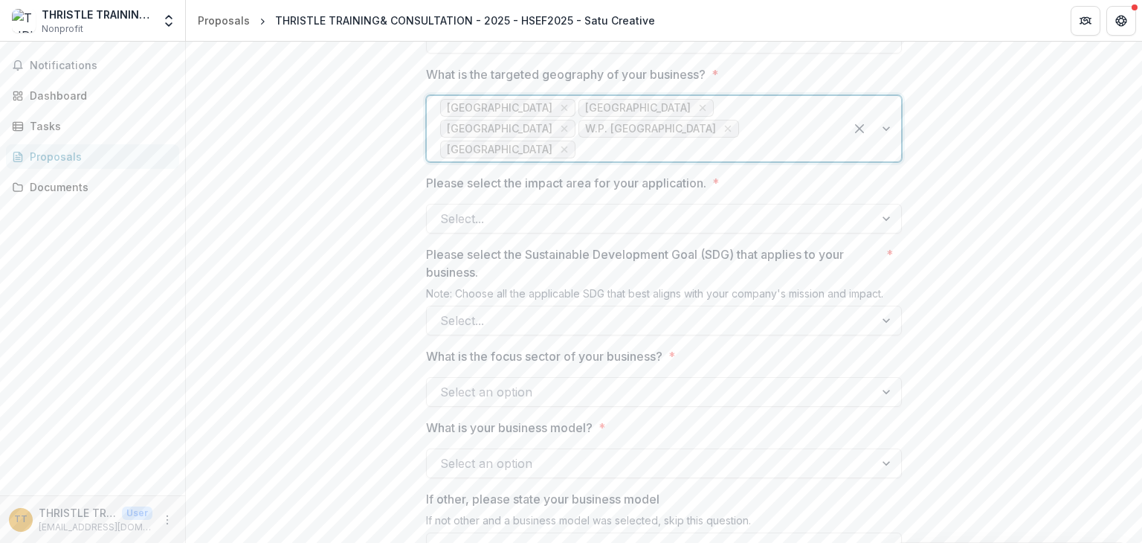
click at [759, 160] on div at bounding box center [705, 149] width 253 height 21
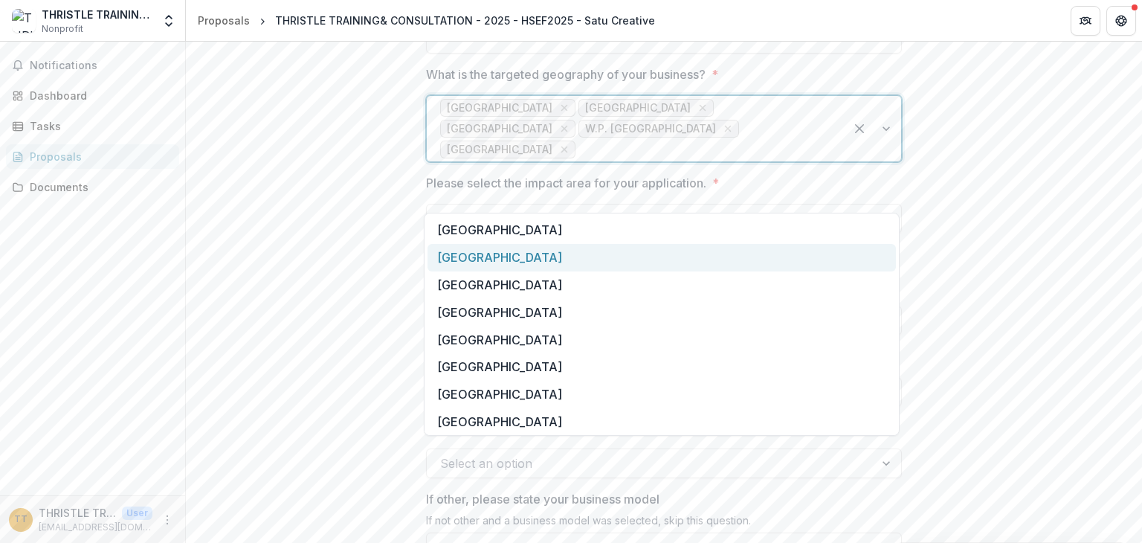
click at [626, 257] on div "[GEOGRAPHIC_DATA]" at bounding box center [662, 258] width 469 height 28
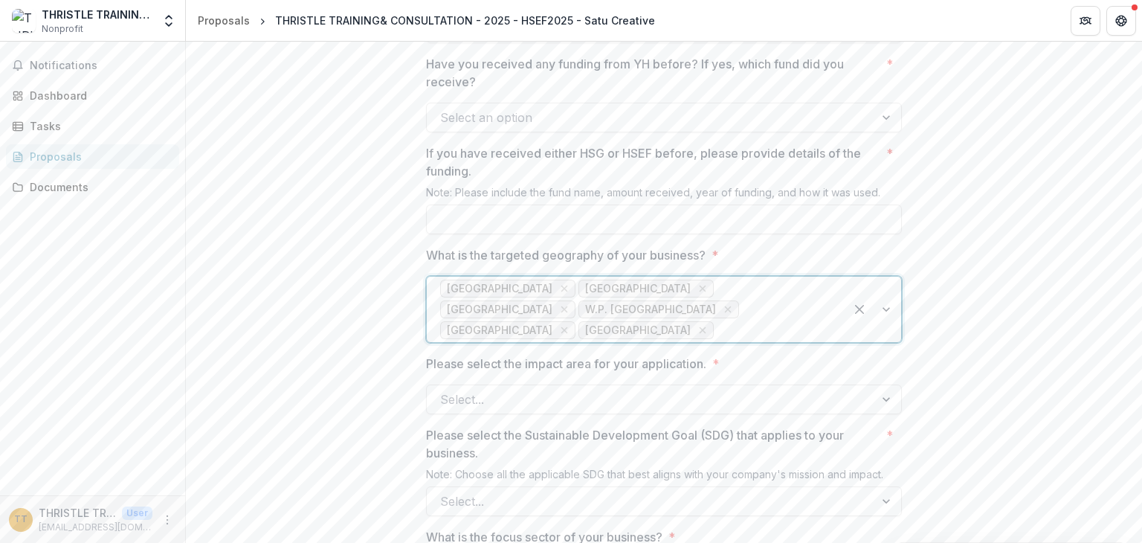
scroll to position [1041, 0]
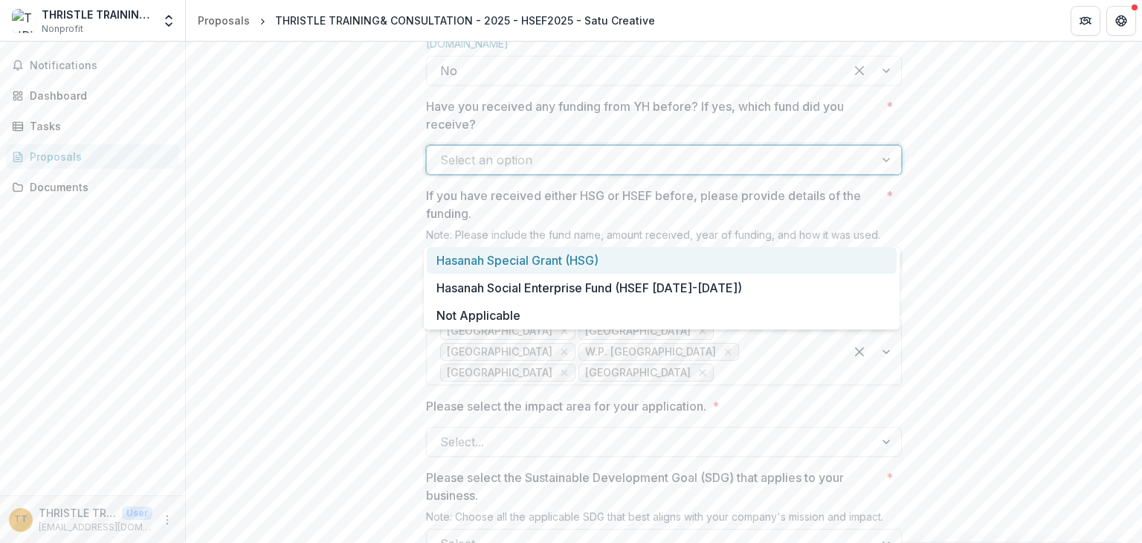
click at [640, 170] on div at bounding box center [650, 159] width 421 height 21
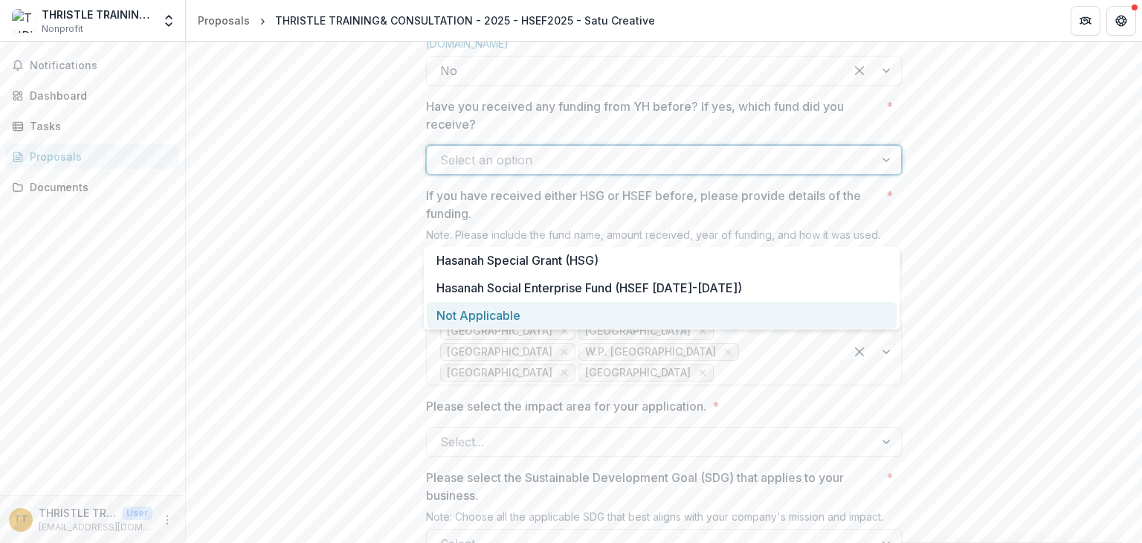
click at [582, 317] on div "Not Applicable" at bounding box center [662, 316] width 470 height 28
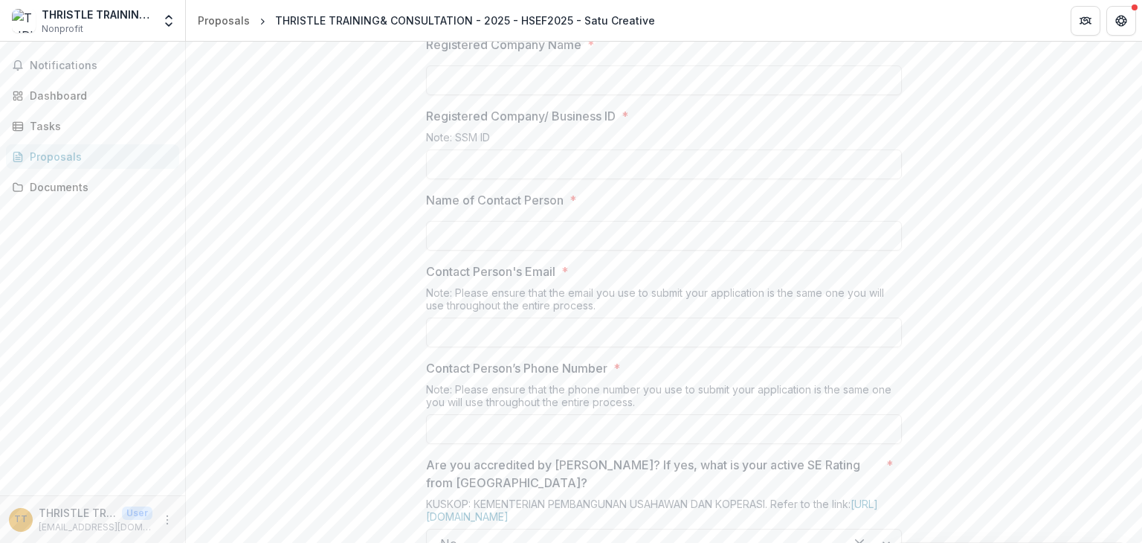
scroll to position [446, 0]
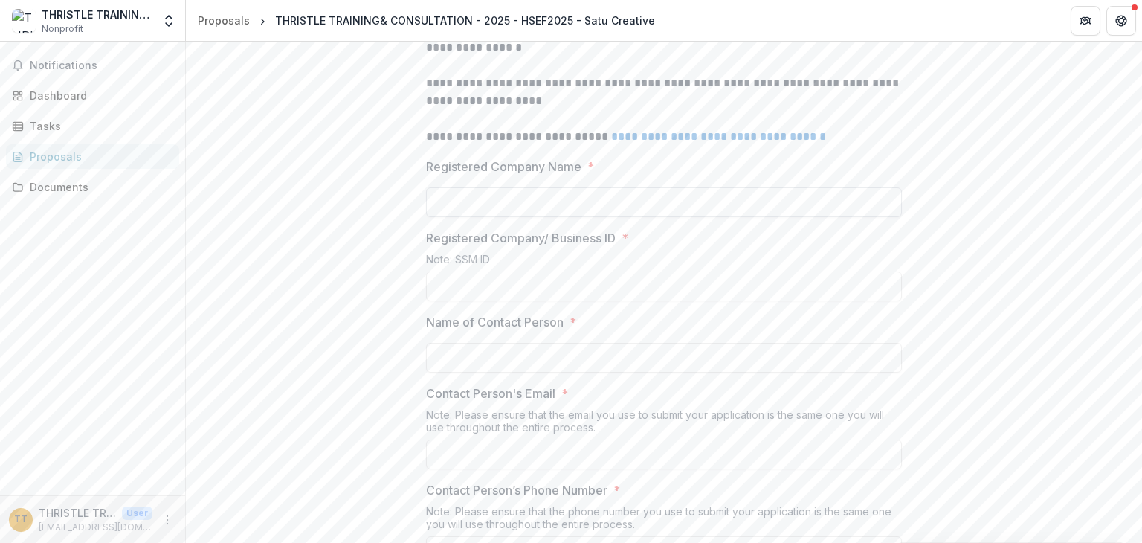
click at [517, 217] on input "Registered Company Name *" at bounding box center [664, 202] width 476 height 30
type input "**********"
click at [610, 373] on input "Name of Contact Person *" at bounding box center [664, 358] width 476 height 30
type input "**********"
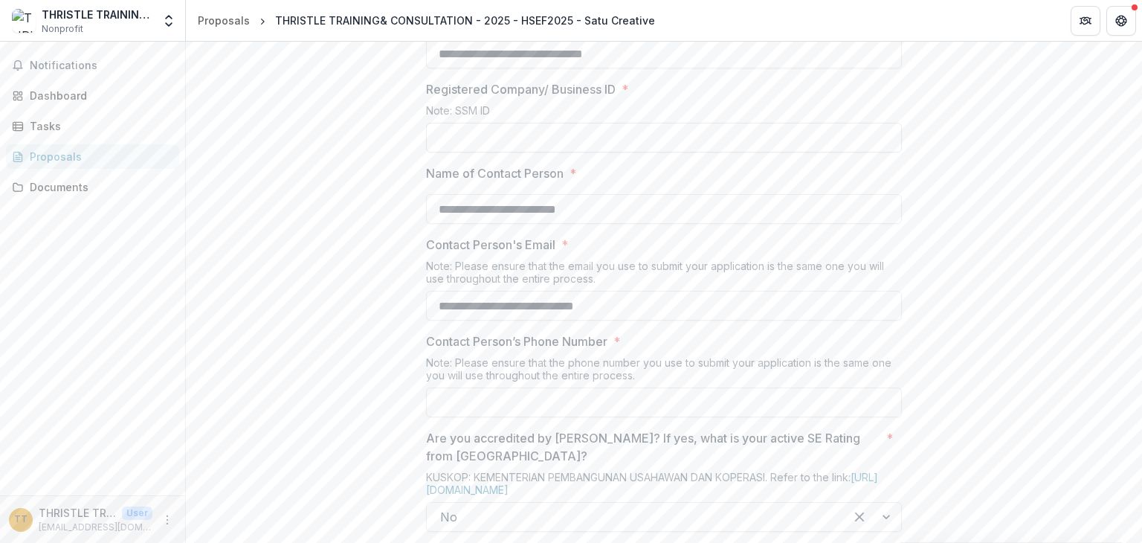
scroll to position [744, 0]
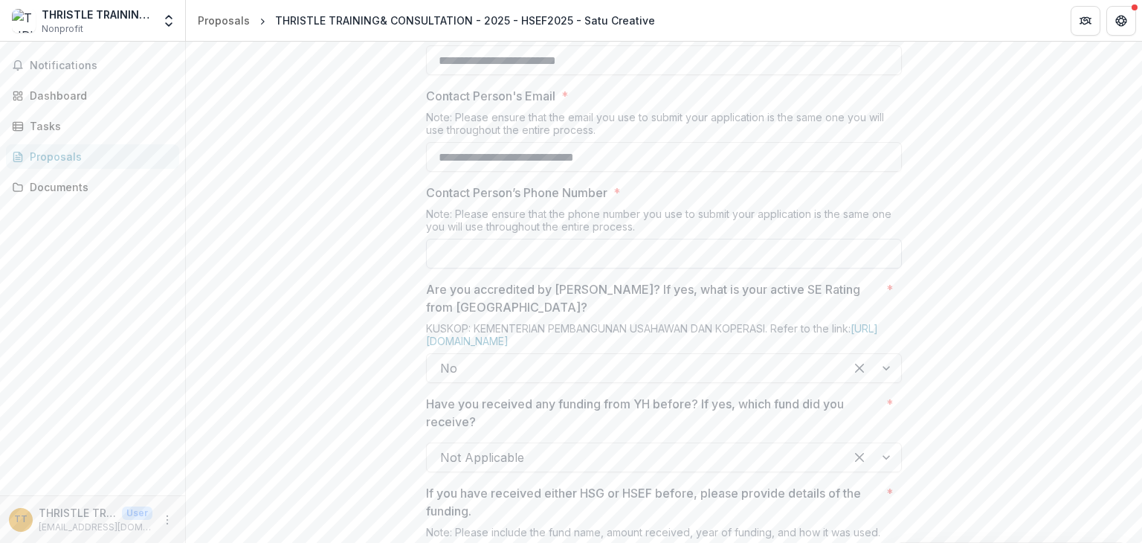
type input "**********"
click at [550, 268] on input "Contact Person’s Phone Number *" at bounding box center [664, 254] width 476 height 30
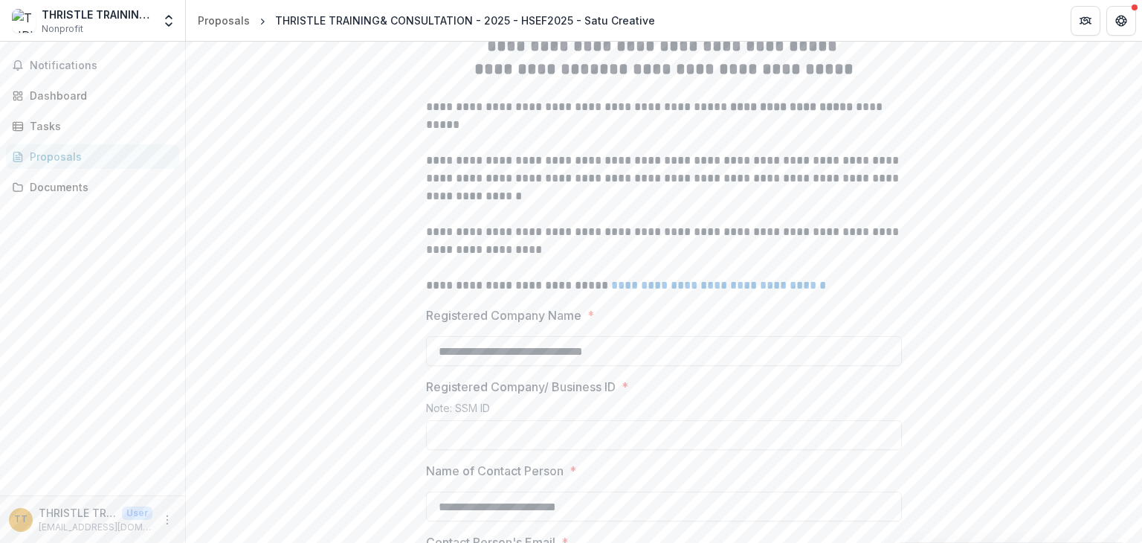
scroll to position [446, 0]
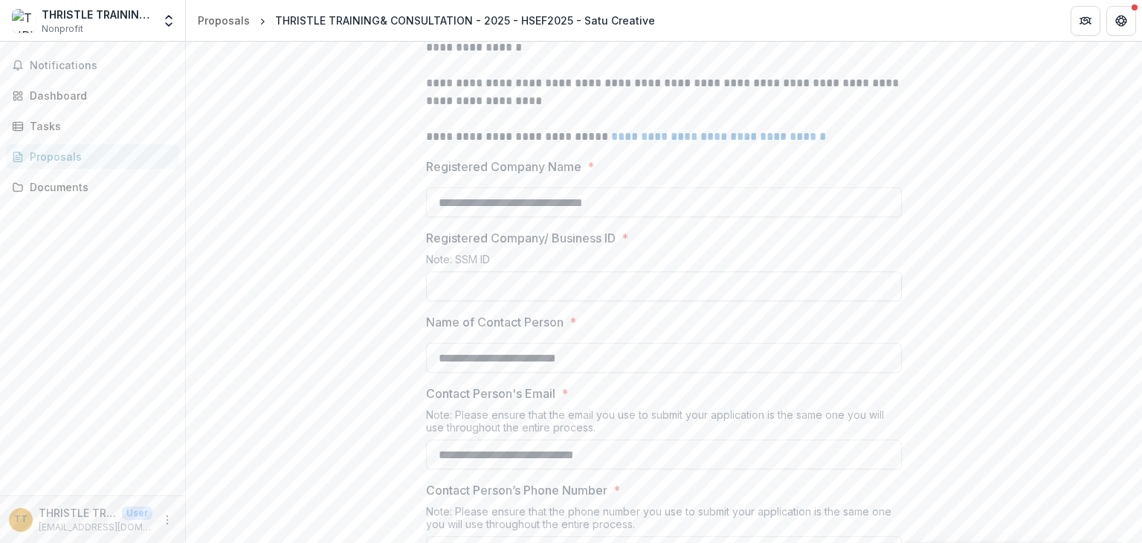
type input "**********"
click at [570, 301] on input "Registered Company/ Business ID *" at bounding box center [664, 286] width 476 height 30
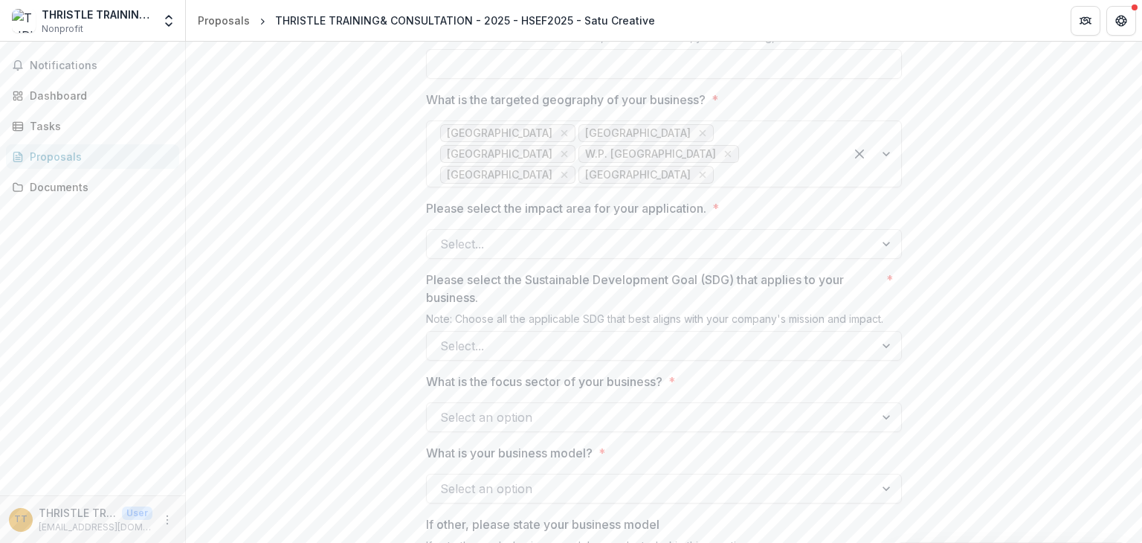
scroll to position [1264, 0]
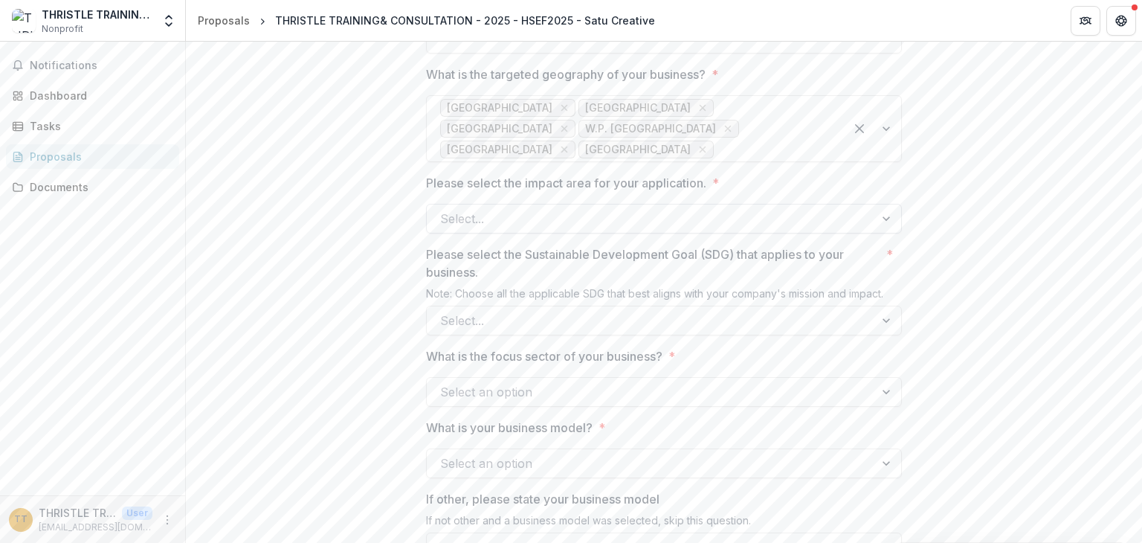
type input "**********"
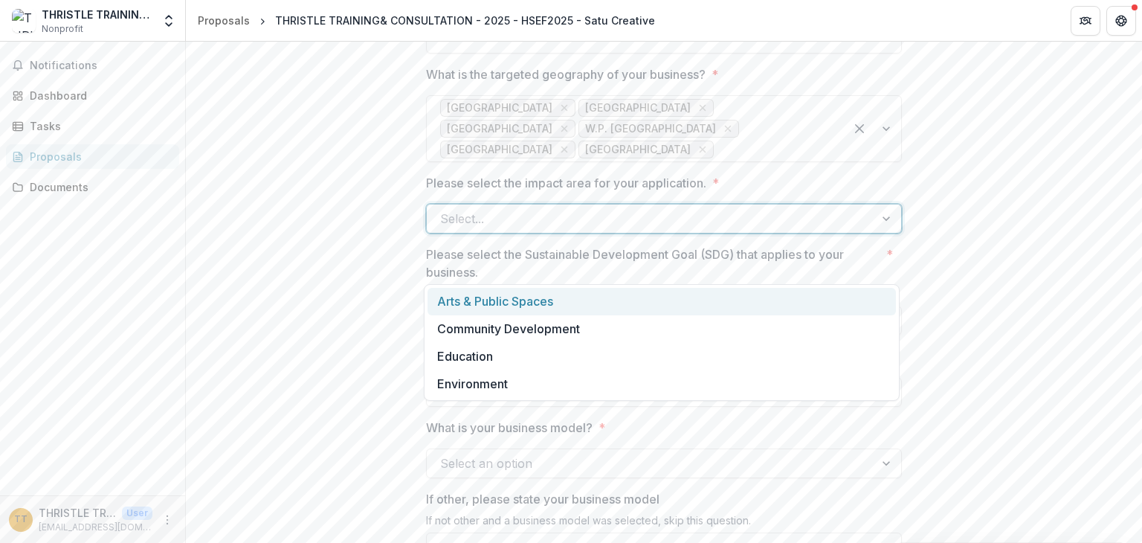
click at [592, 229] on div at bounding box center [650, 218] width 421 height 21
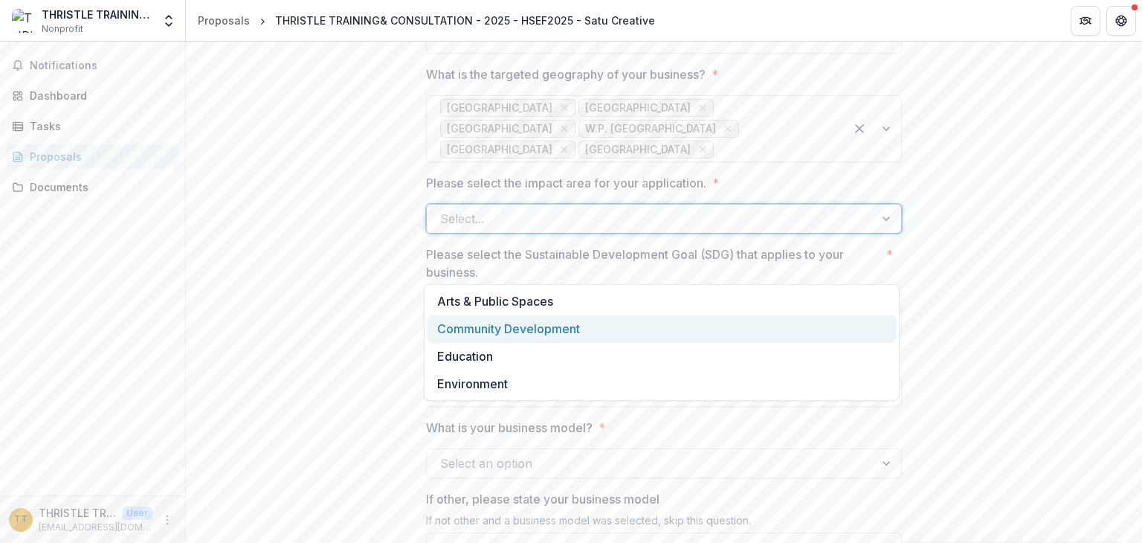
click at [593, 329] on div "Community Development" at bounding box center [662, 329] width 469 height 28
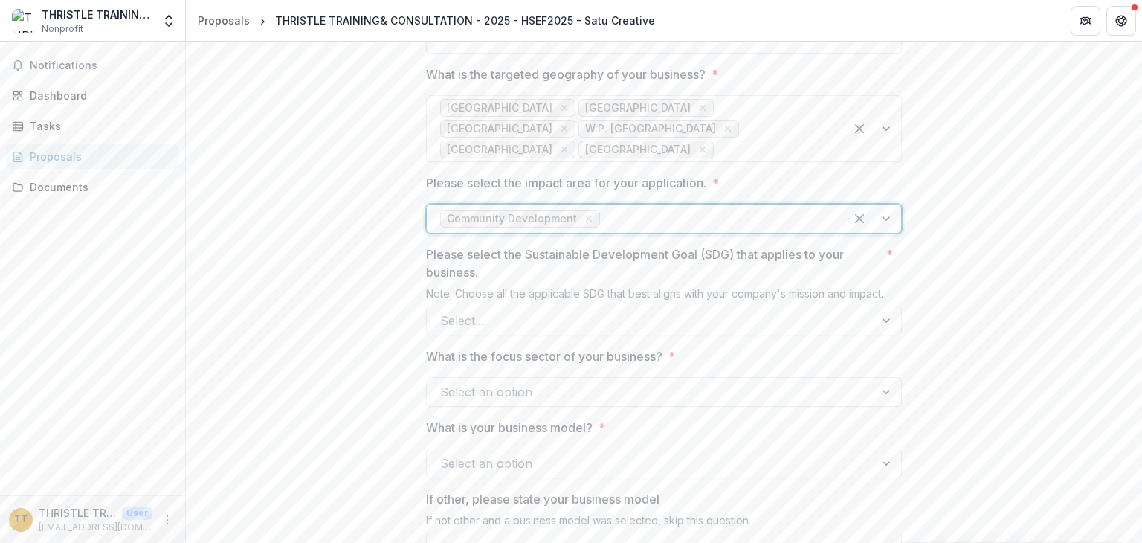
click at [711, 229] on div at bounding box center [717, 218] width 228 height 21
click at [1079, 292] on div "**********" at bounding box center [664, 549] width 956 height 3032
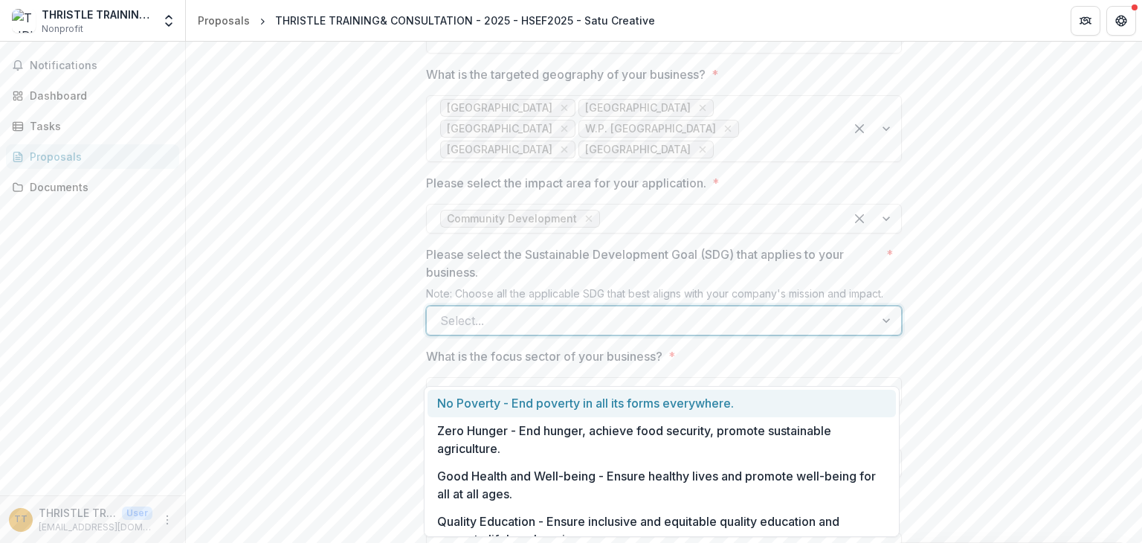
click at [648, 331] on div at bounding box center [650, 320] width 421 height 21
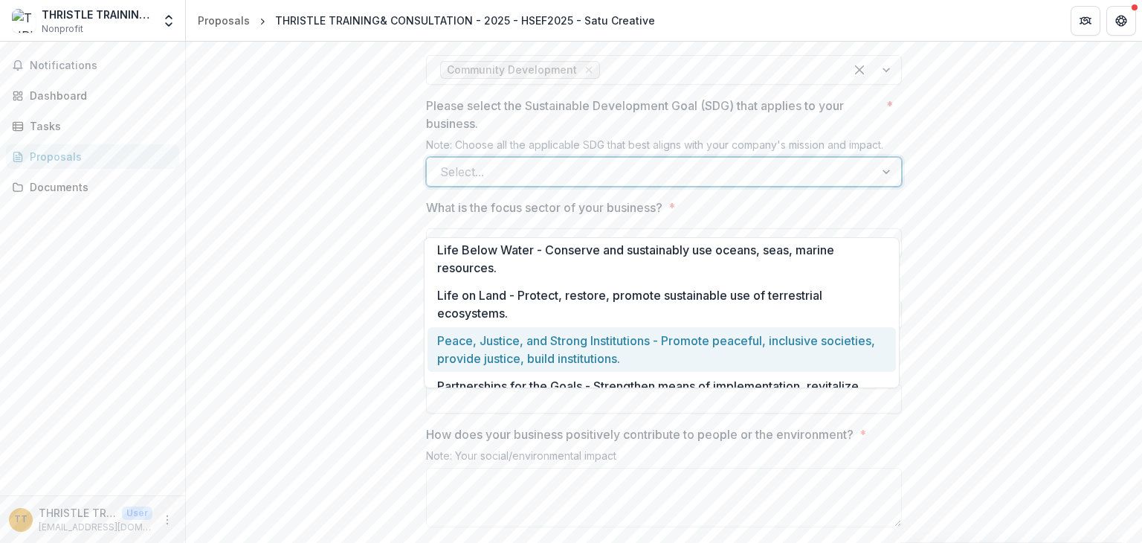
scroll to position [553, 0]
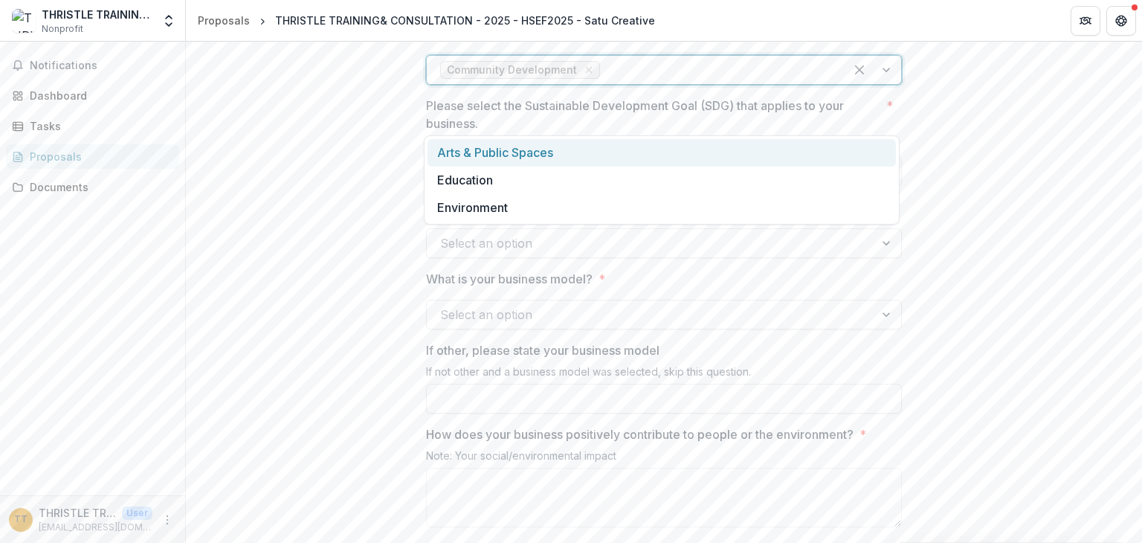
click at [750, 80] on div at bounding box center [717, 70] width 228 height 21
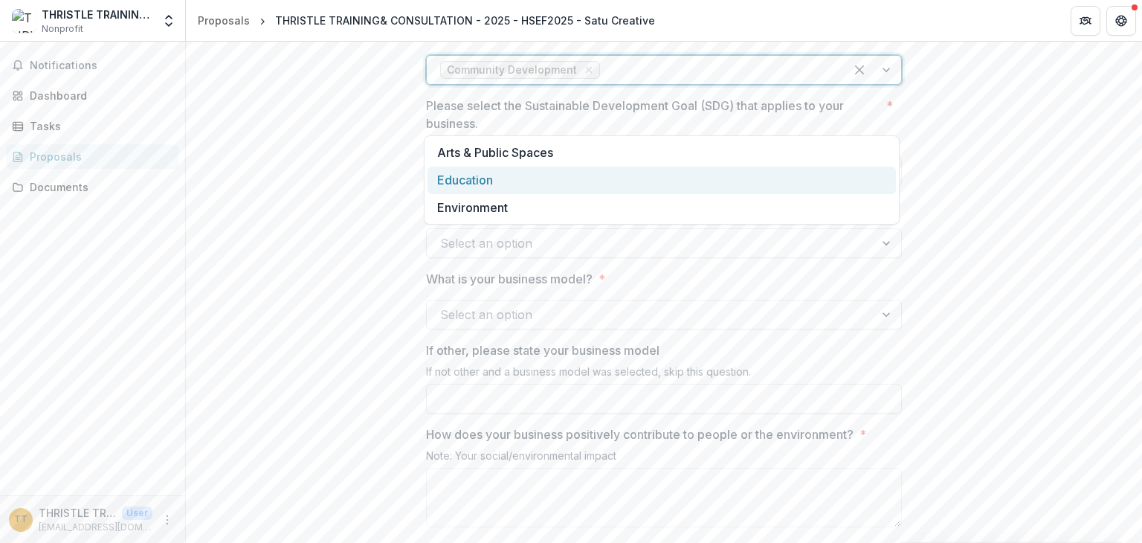
click at [600, 185] on div "Education" at bounding box center [662, 181] width 469 height 28
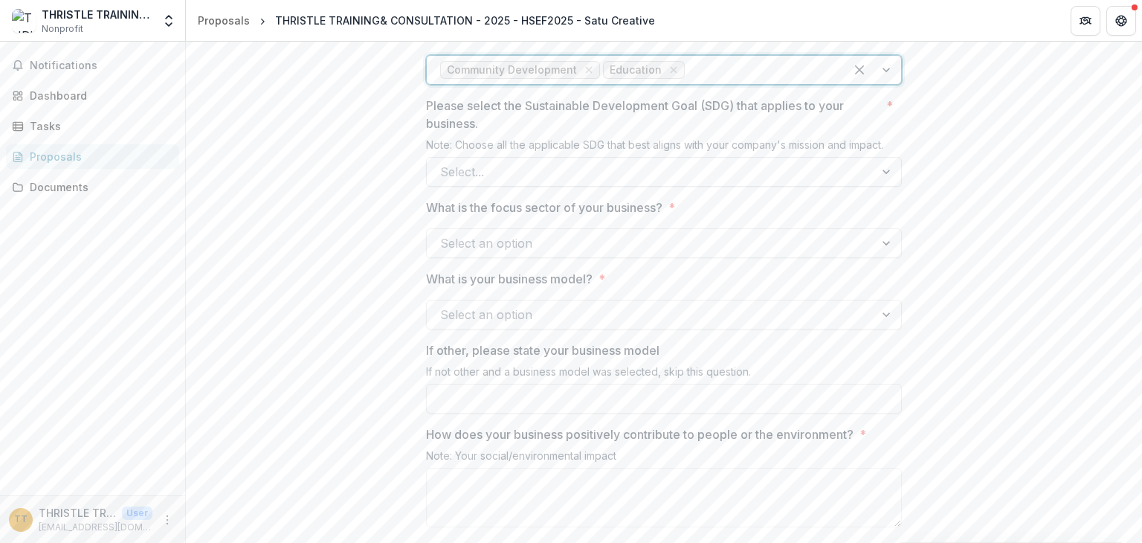
click at [596, 182] on div at bounding box center [650, 171] width 421 height 21
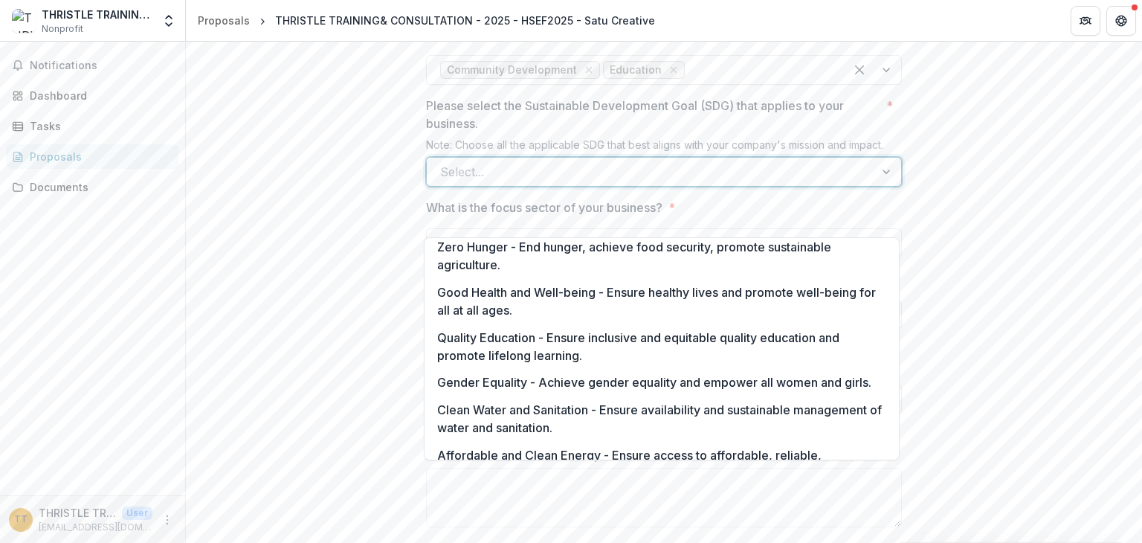
scroll to position [0, 0]
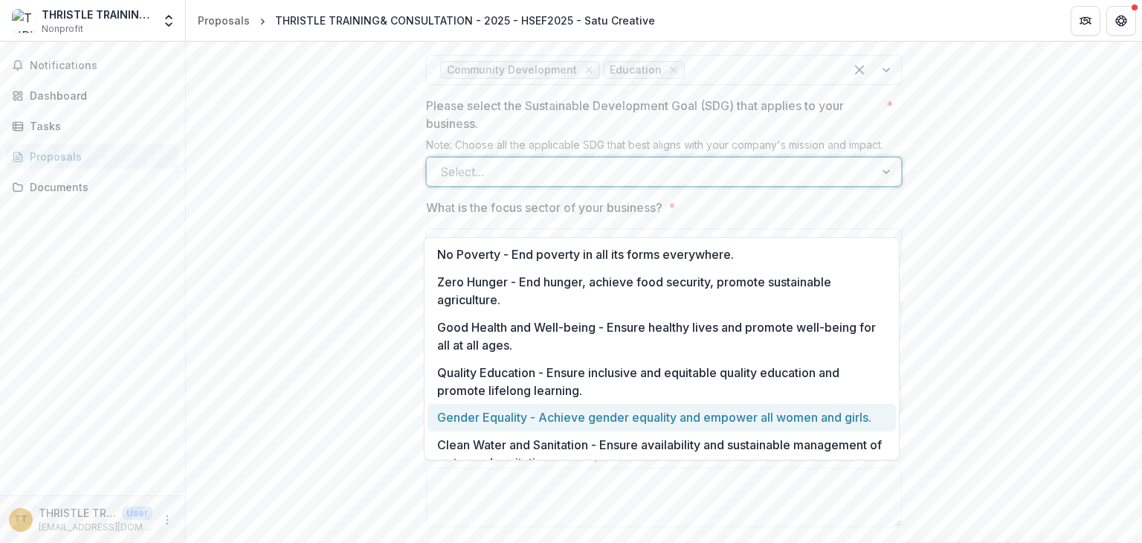
click at [611, 416] on div "Gender Equality - Achieve gender equality and empower all women and girls." at bounding box center [662, 418] width 469 height 28
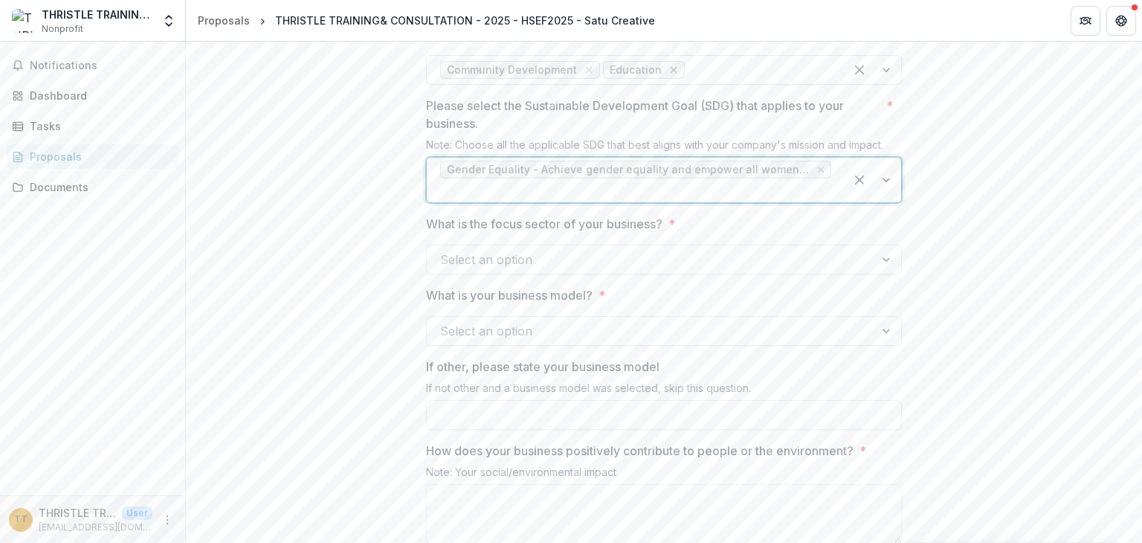
click at [668, 76] on icon "Remove Education" at bounding box center [674, 70] width 12 height 12
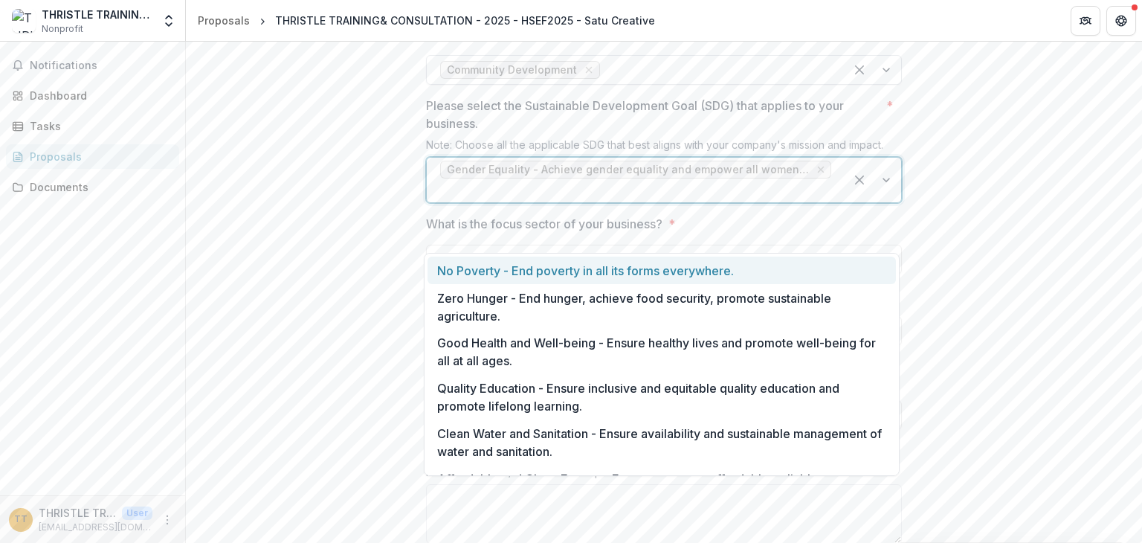
click at [775, 201] on div at bounding box center [635, 190] width 391 height 21
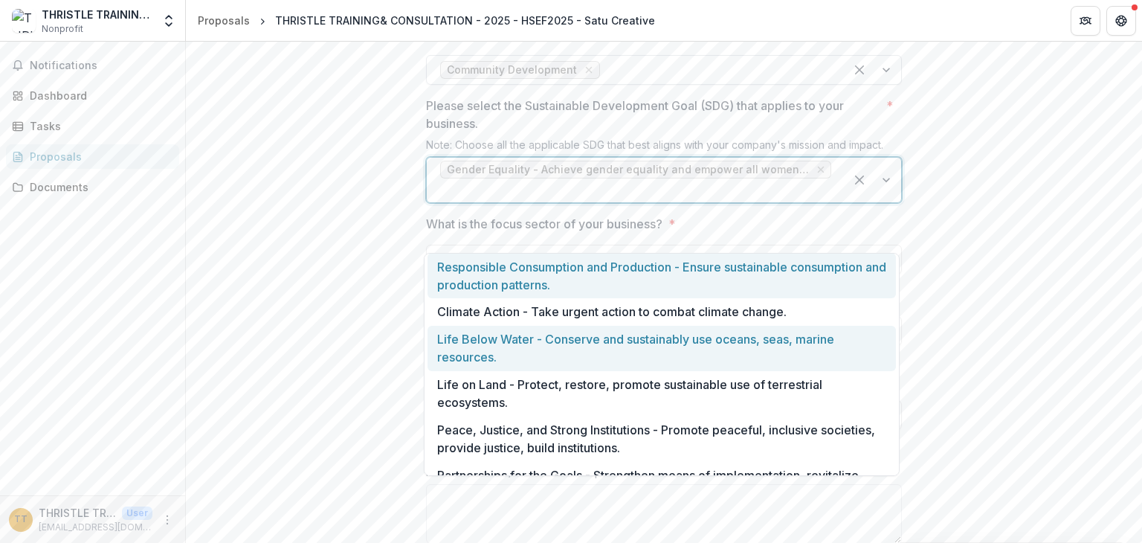
scroll to position [446, 0]
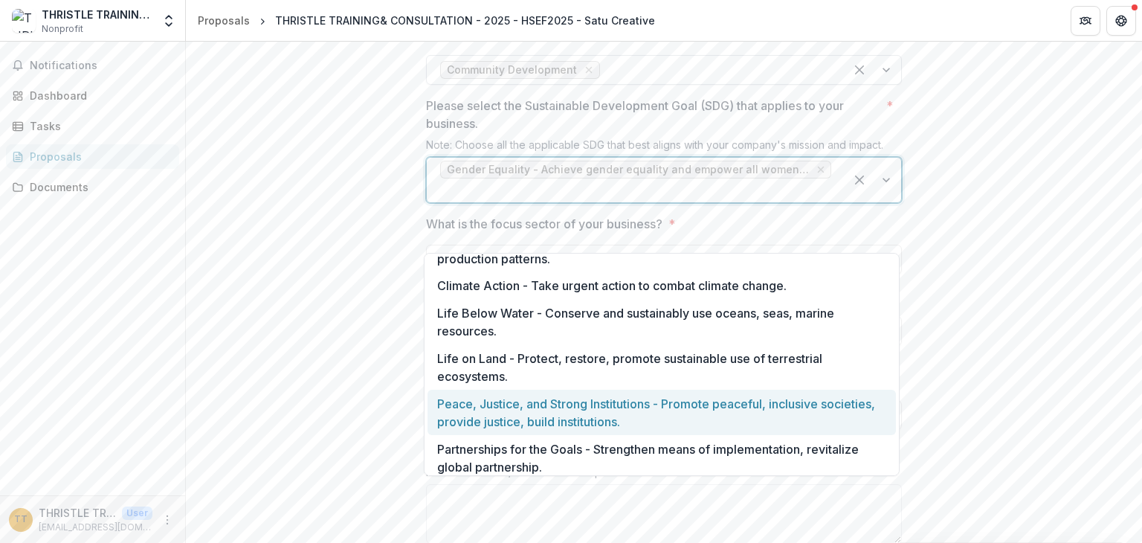
click at [772, 414] on div "Peace, Justice, and Strong Institutions - Promote peaceful, inclusive societies…" at bounding box center [662, 412] width 469 height 45
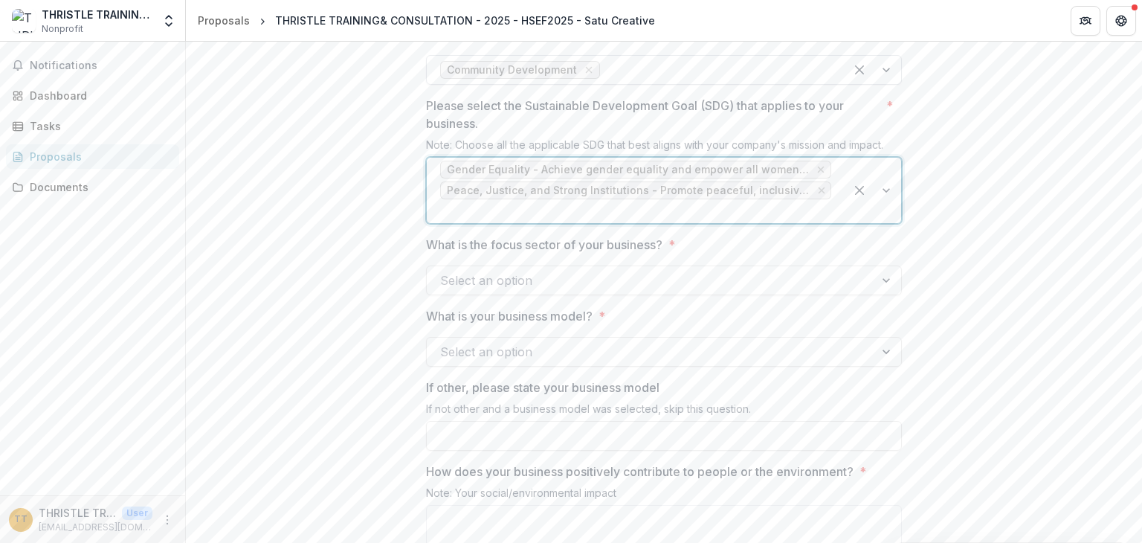
click at [707, 291] on div at bounding box center [650, 280] width 421 height 21
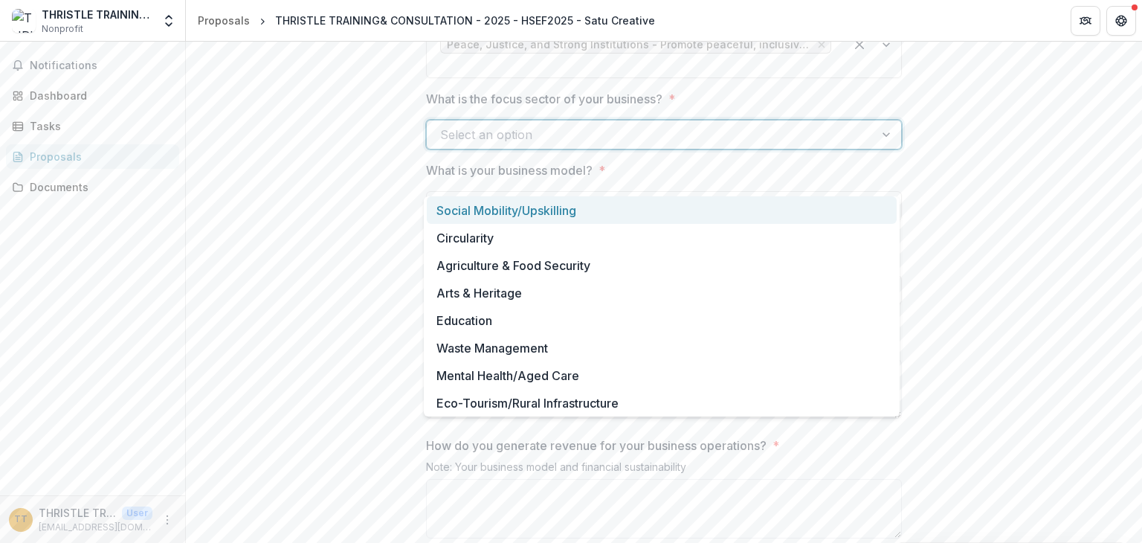
scroll to position [1562, 0]
click at [567, 212] on div "Social Mobility/Upskilling" at bounding box center [662, 210] width 470 height 28
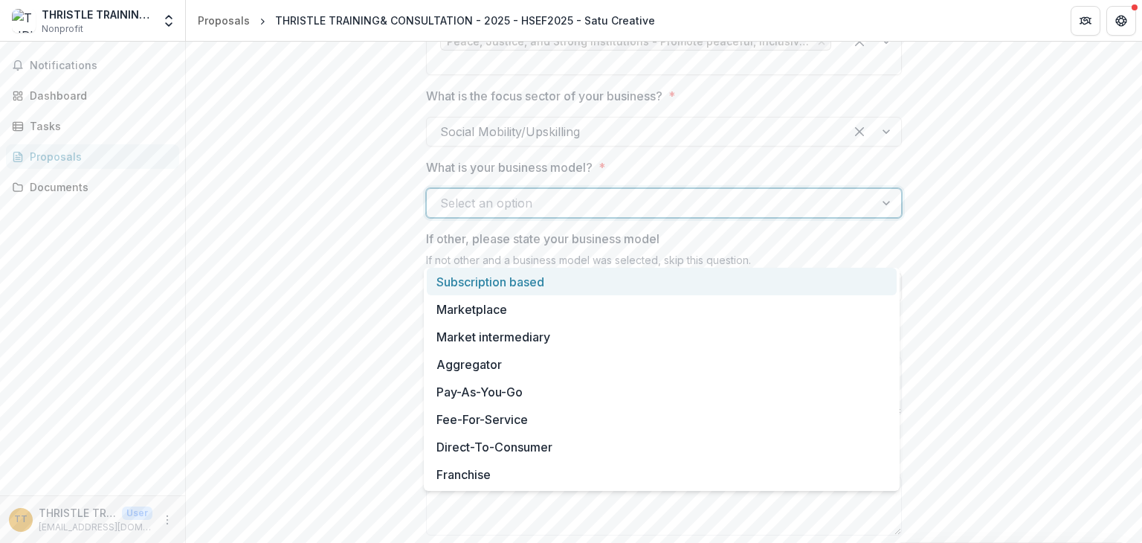
click at [562, 213] on div at bounding box center [650, 203] width 421 height 21
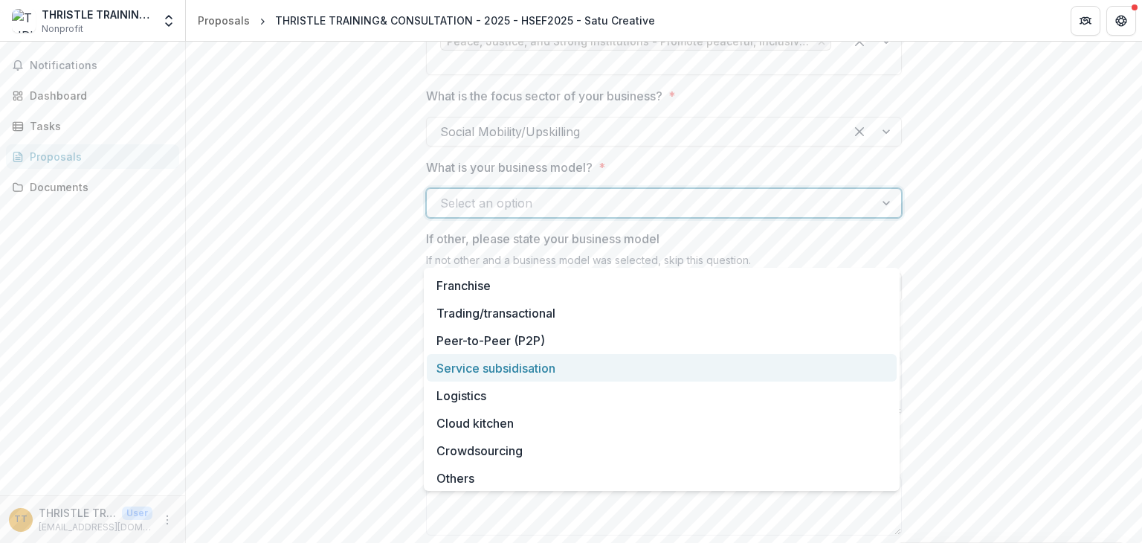
scroll to position [0, 0]
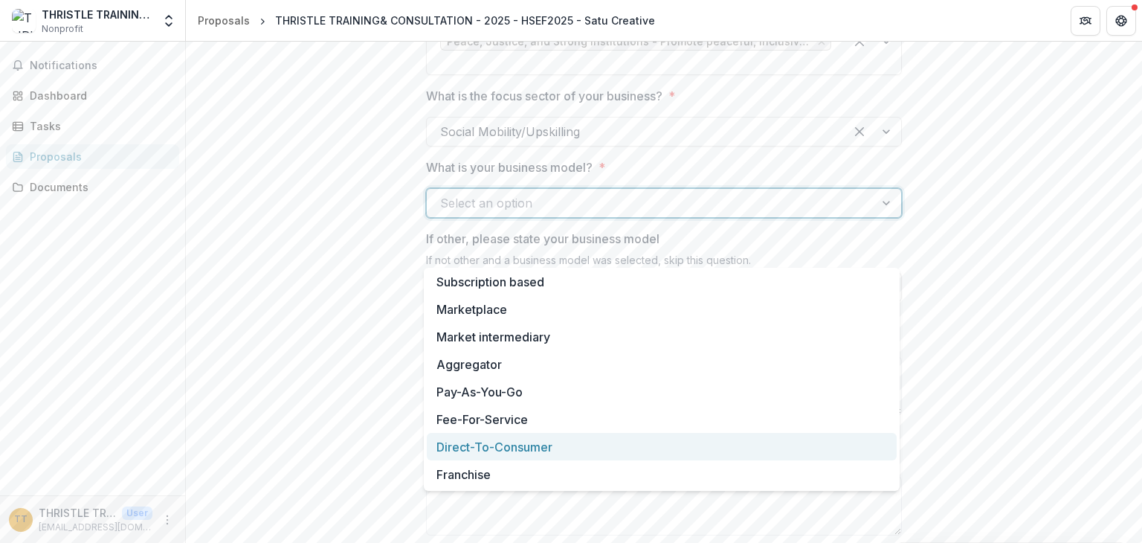
click at [623, 442] on div "Direct-To-Consumer" at bounding box center [662, 447] width 470 height 28
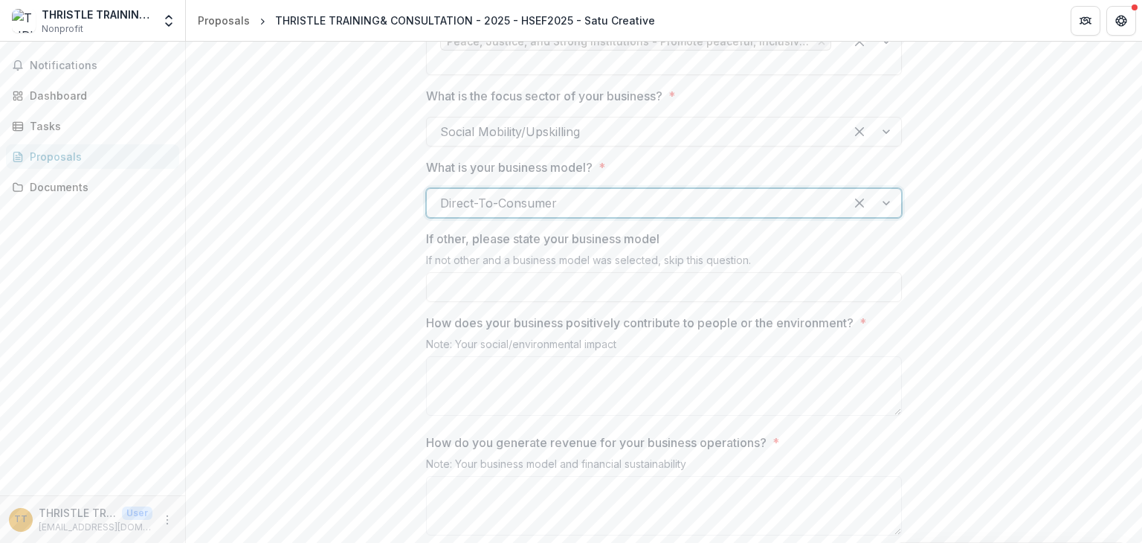
click at [1012, 329] on div "**********" at bounding box center [664, 270] width 956 height 3069
click at [779, 405] on textarea "How does your business positively contribute to people or the environment? *" at bounding box center [664, 386] width 476 height 60
paste textarea "**********"
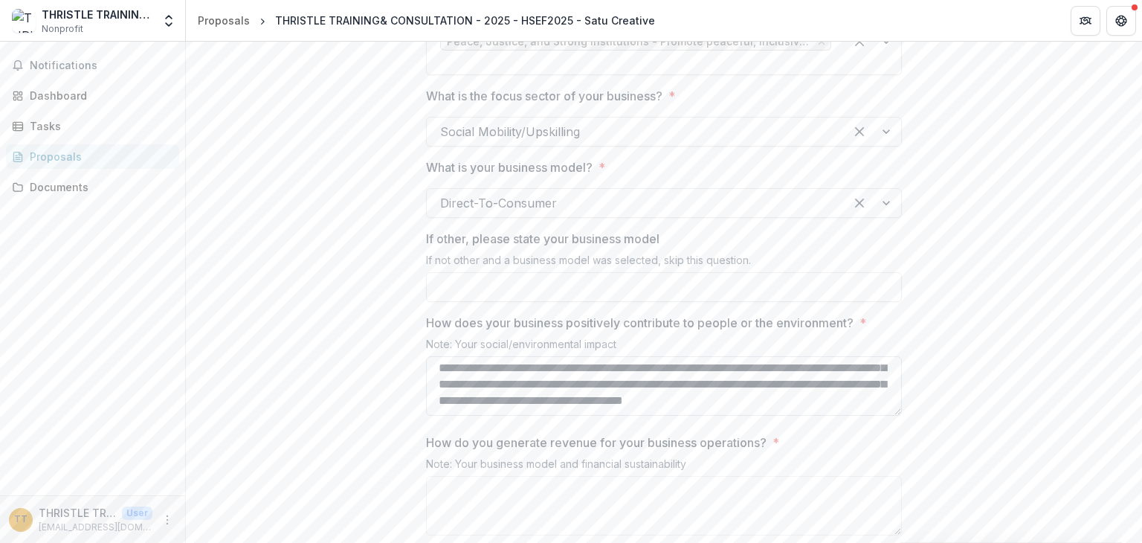
scroll to position [51, 0]
click at [775, 416] on textarea "**********" at bounding box center [664, 386] width 476 height 60
paste textarea "**********"
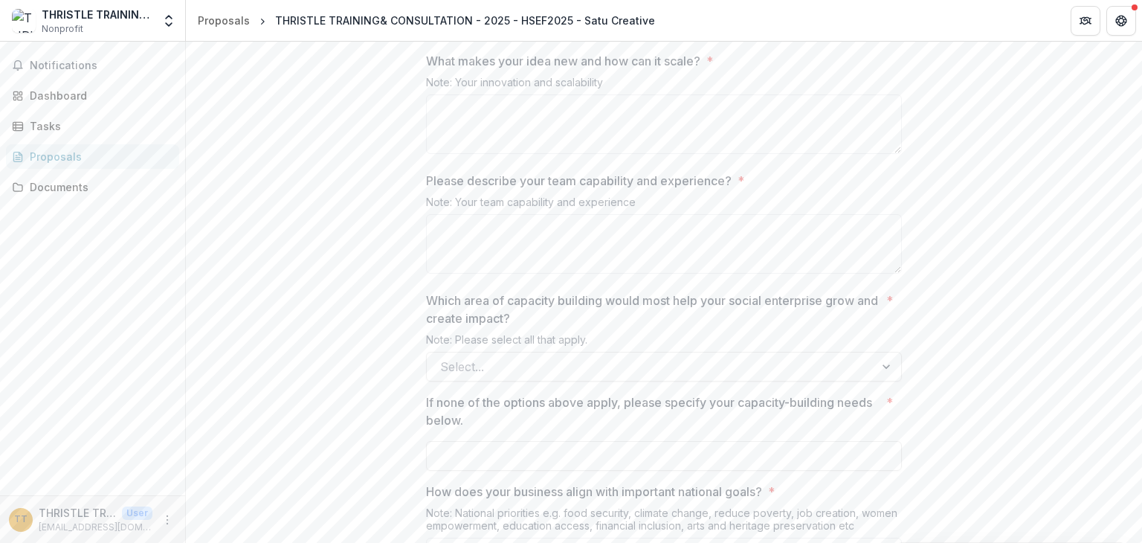
scroll to position [2083, 0]
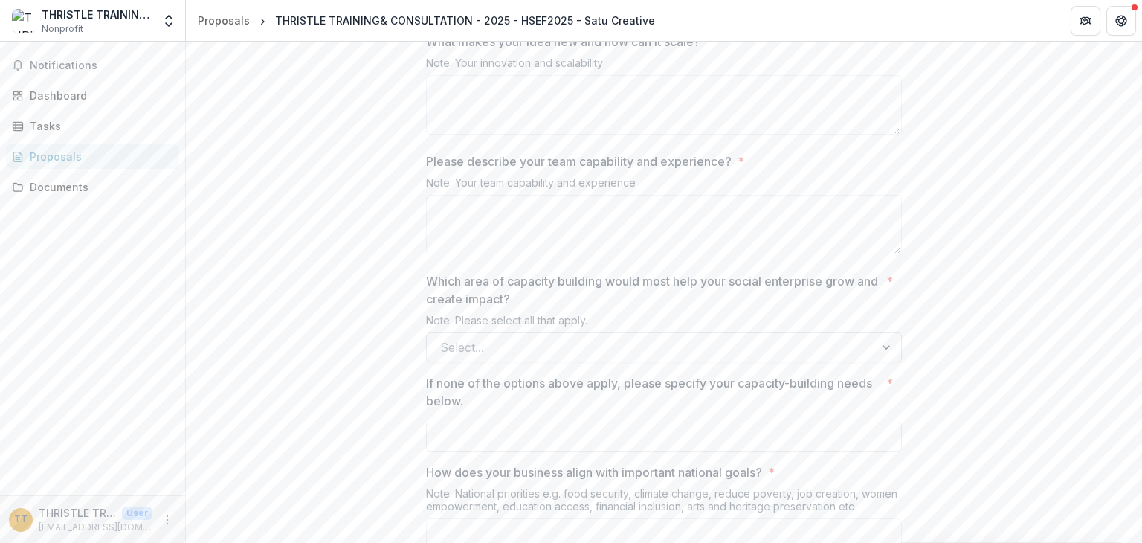
type textarea "**********"
click at [836, 358] on div at bounding box center [650, 347] width 421 height 21
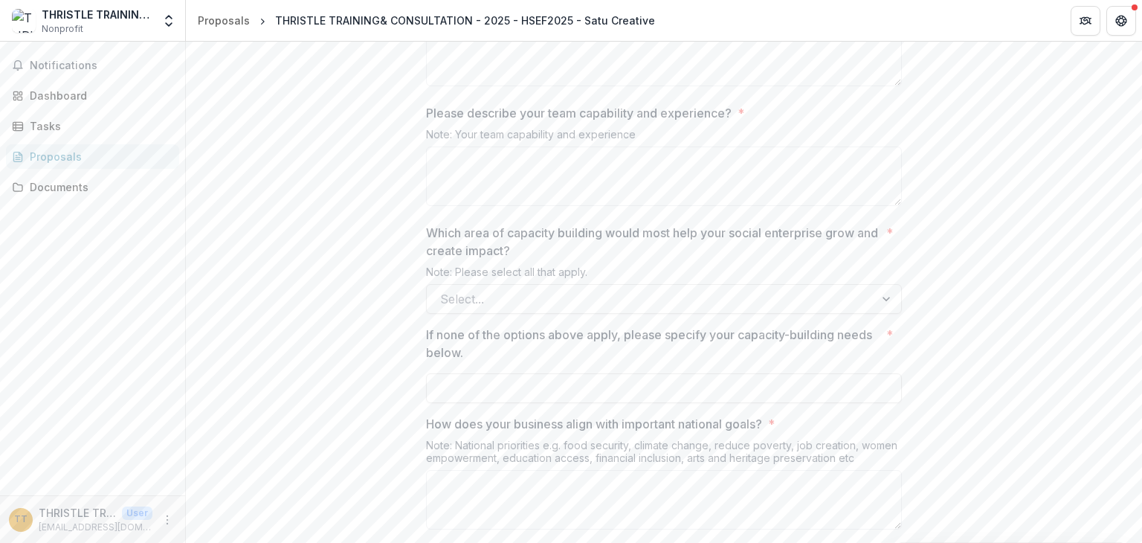
scroll to position [2157, 0]
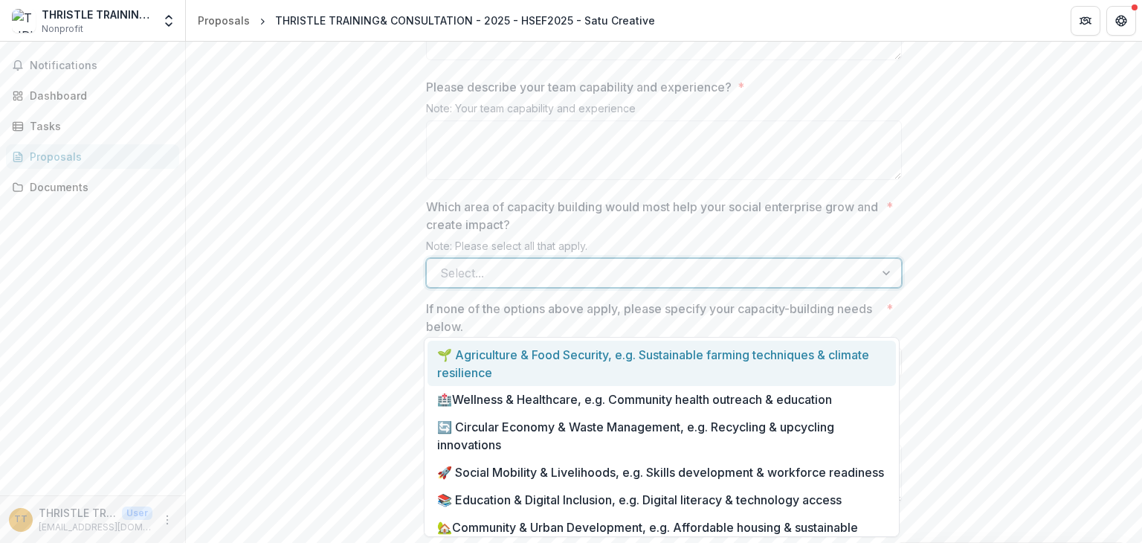
click at [857, 283] on div at bounding box center [650, 273] width 421 height 21
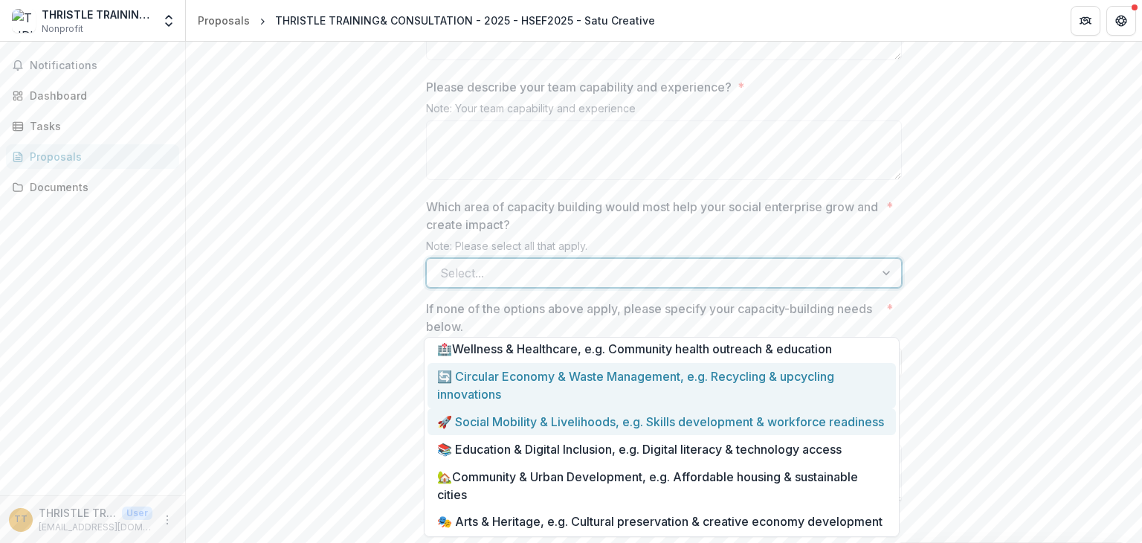
scroll to position [74, 0]
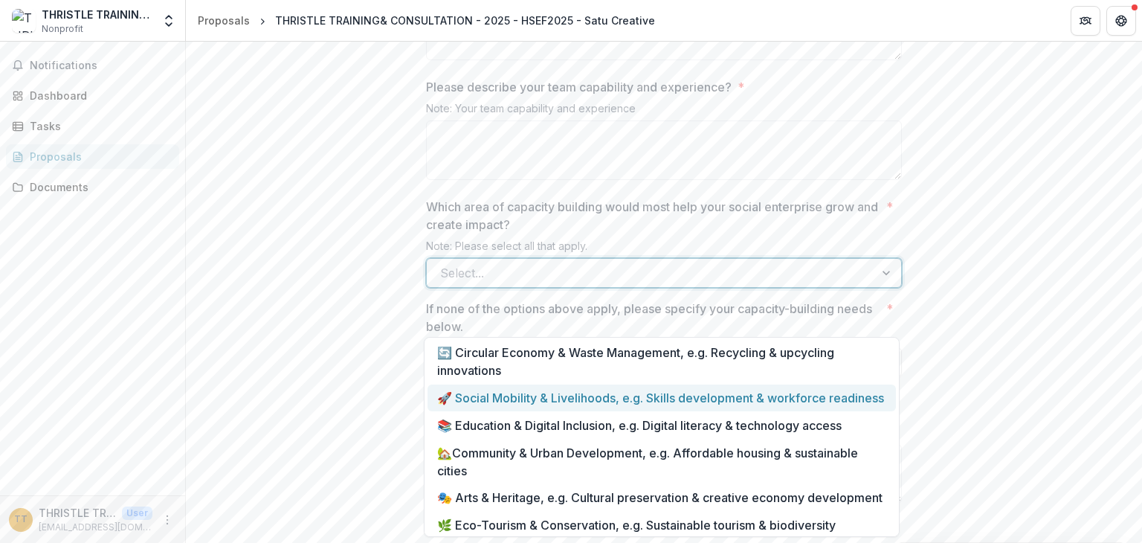
click at [797, 408] on div "🚀 Social Mobility & Livelihoods, e.g. Skills development & workforce readiness" at bounding box center [662, 399] width 469 height 28
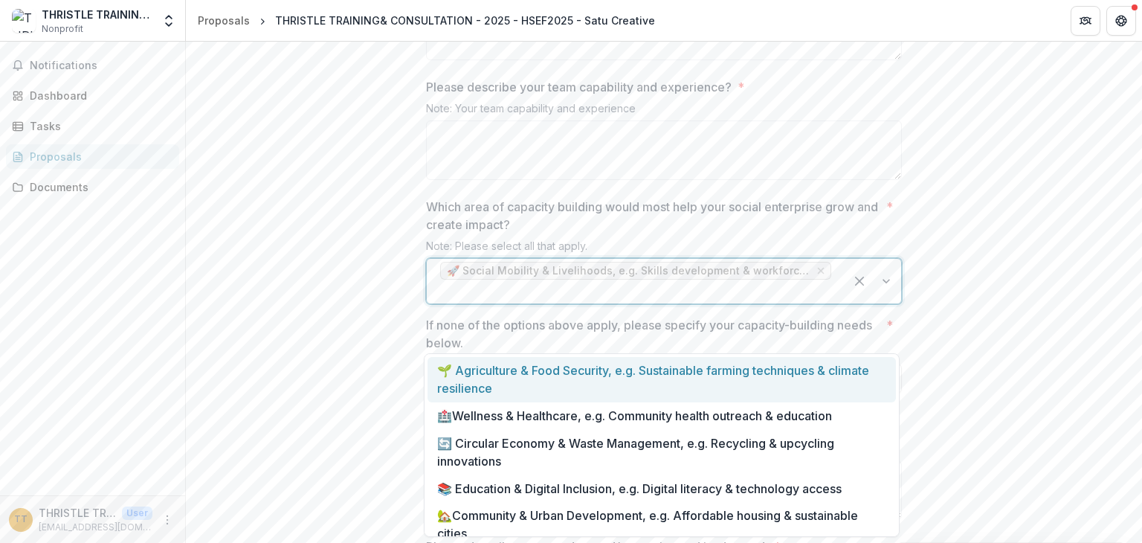
click at [760, 302] on div at bounding box center [635, 291] width 391 height 21
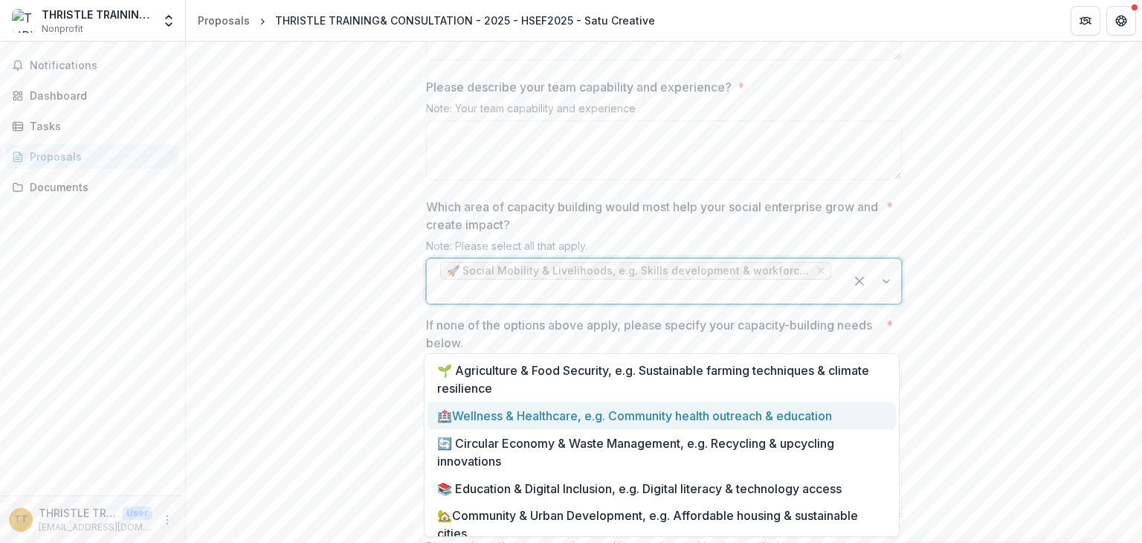
click at [850, 419] on div "🏥Wellness & Healthcare, e.g. Community health outreach & education" at bounding box center [662, 416] width 469 height 28
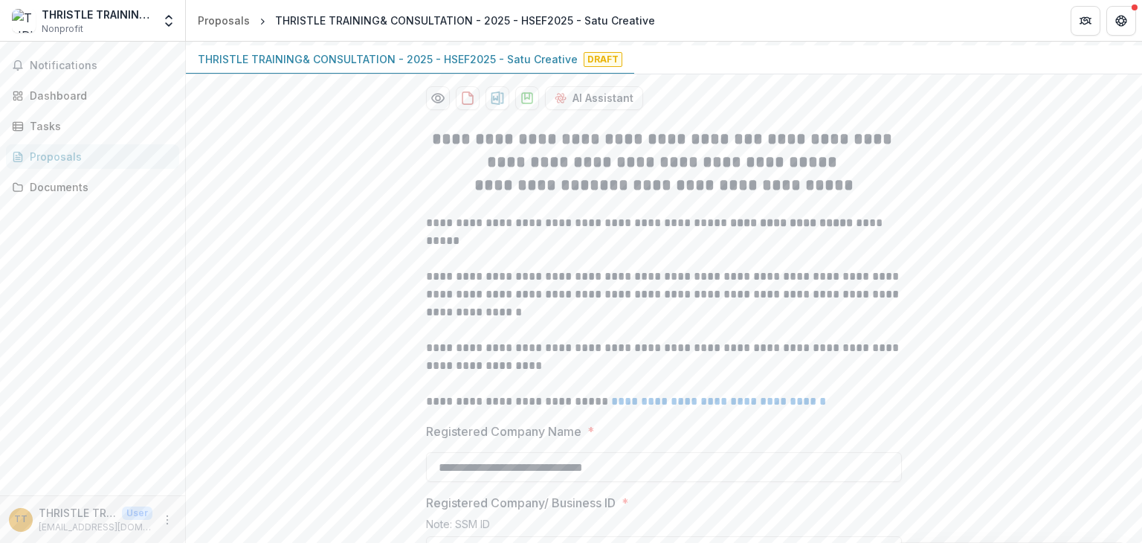
scroll to position [0, 0]
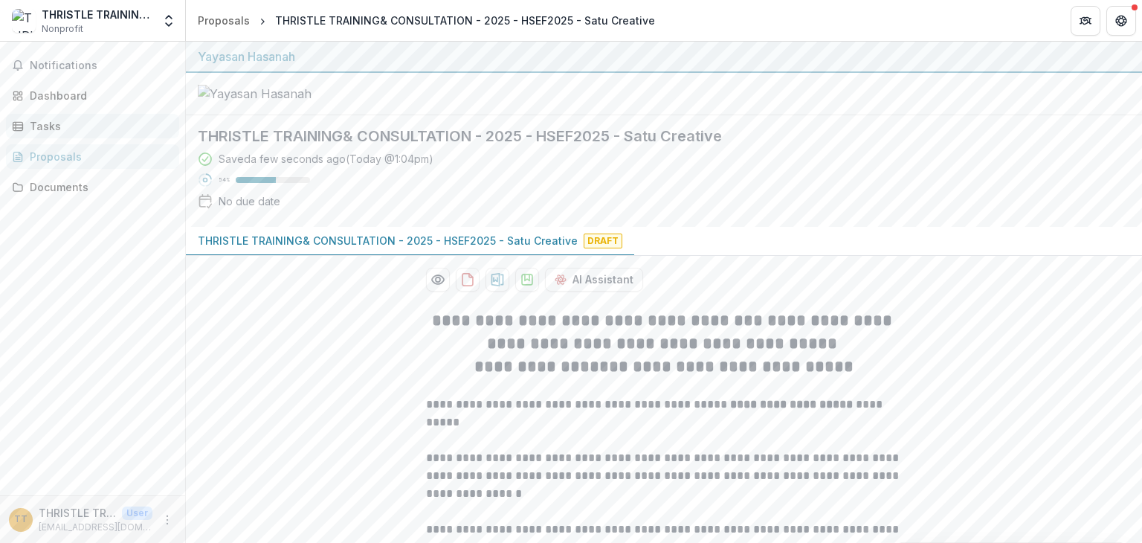
click at [47, 126] on div "Tasks" at bounding box center [99, 126] width 138 height 16
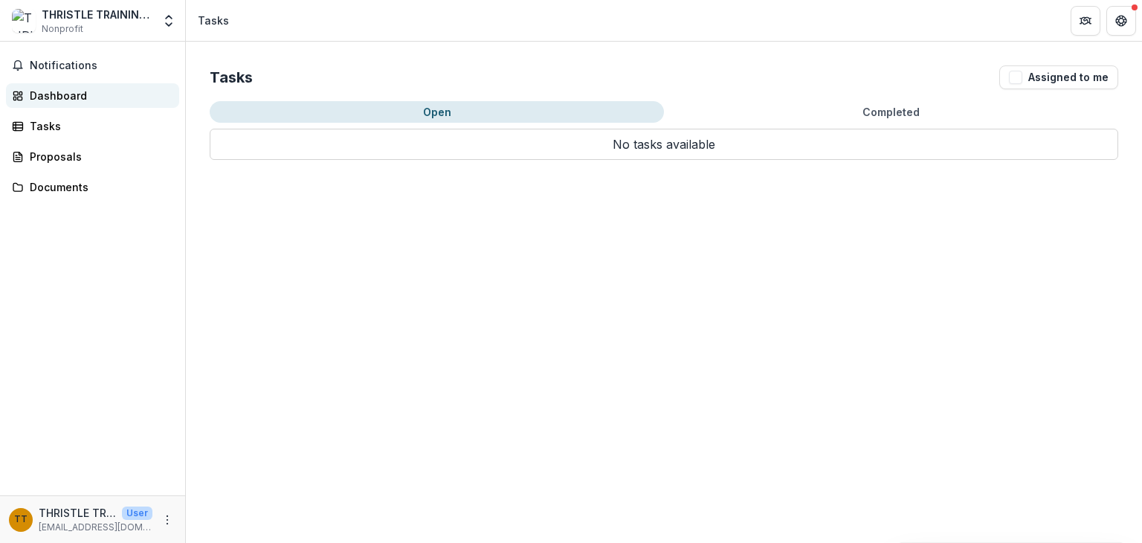
click at [60, 98] on div "Dashboard" at bounding box center [99, 96] width 138 height 16
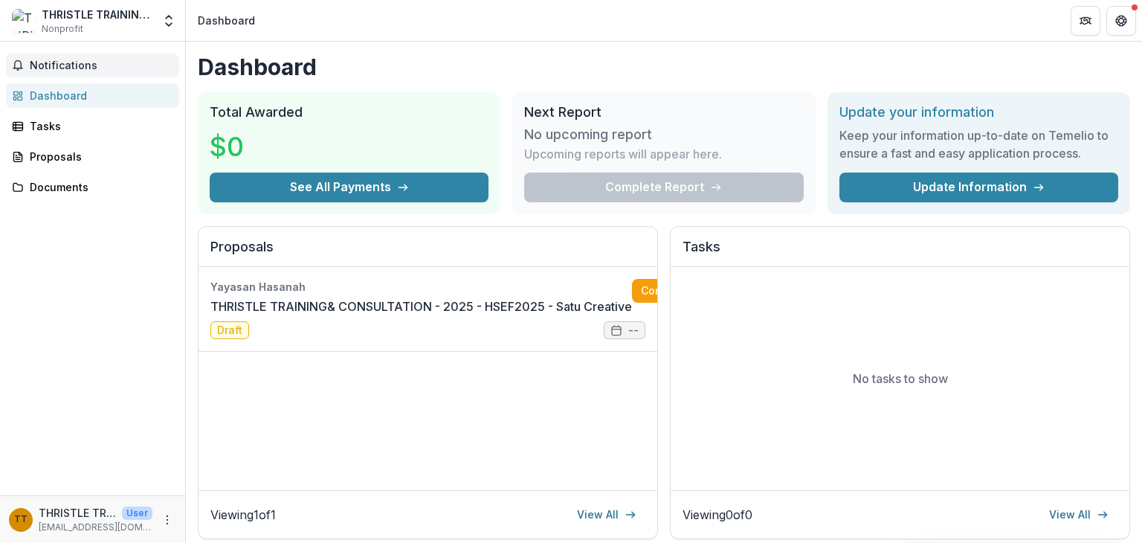
click at [101, 60] on span "Notifications" at bounding box center [102, 66] width 144 height 13
click at [76, 188] on div "Documents" at bounding box center [99, 187] width 138 height 16
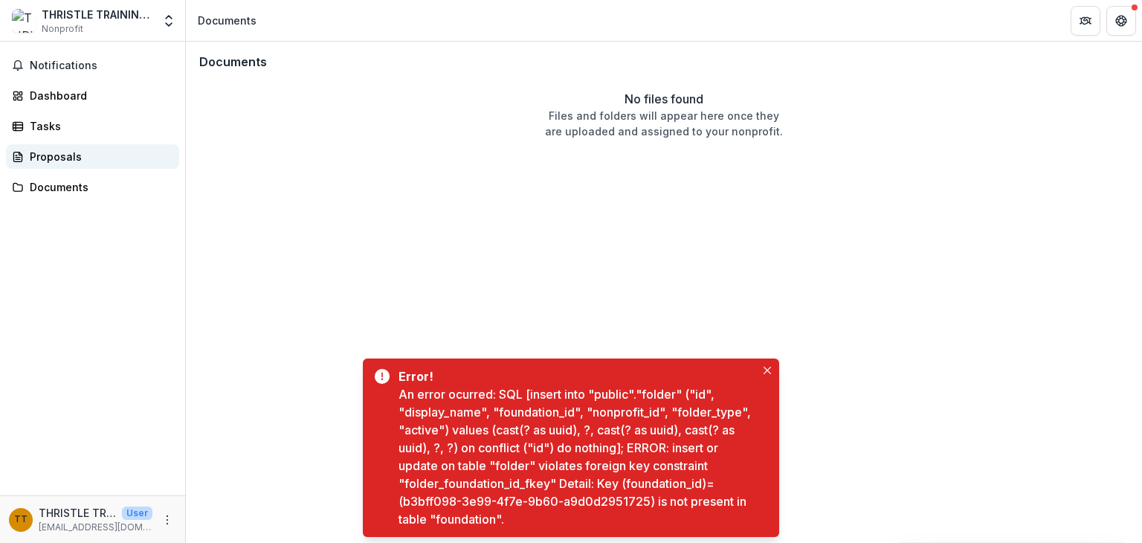
click at [68, 161] on div "Proposals" at bounding box center [99, 157] width 138 height 16
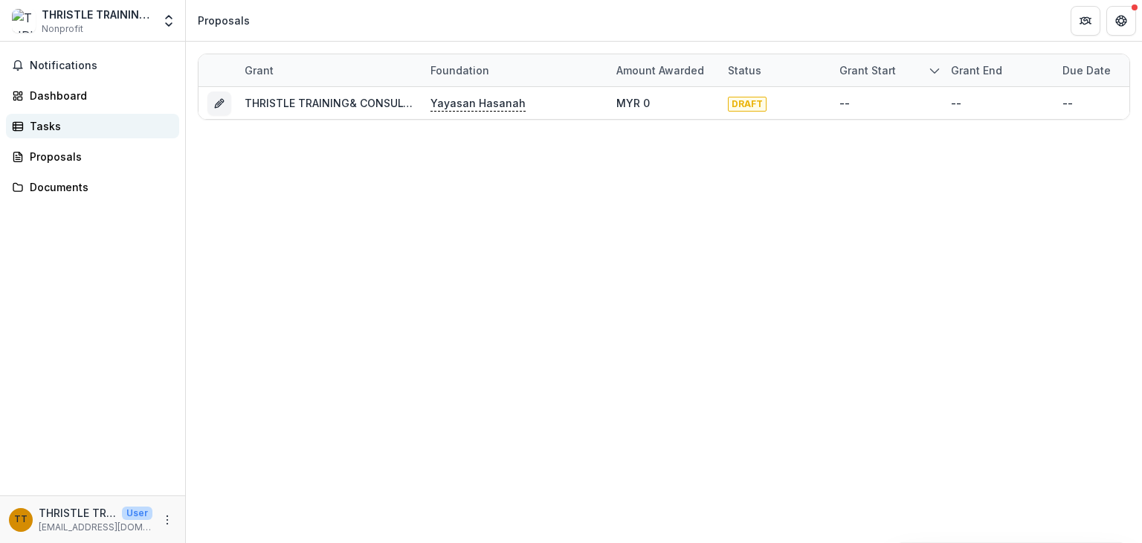
click at [57, 129] on div "Tasks" at bounding box center [99, 126] width 138 height 16
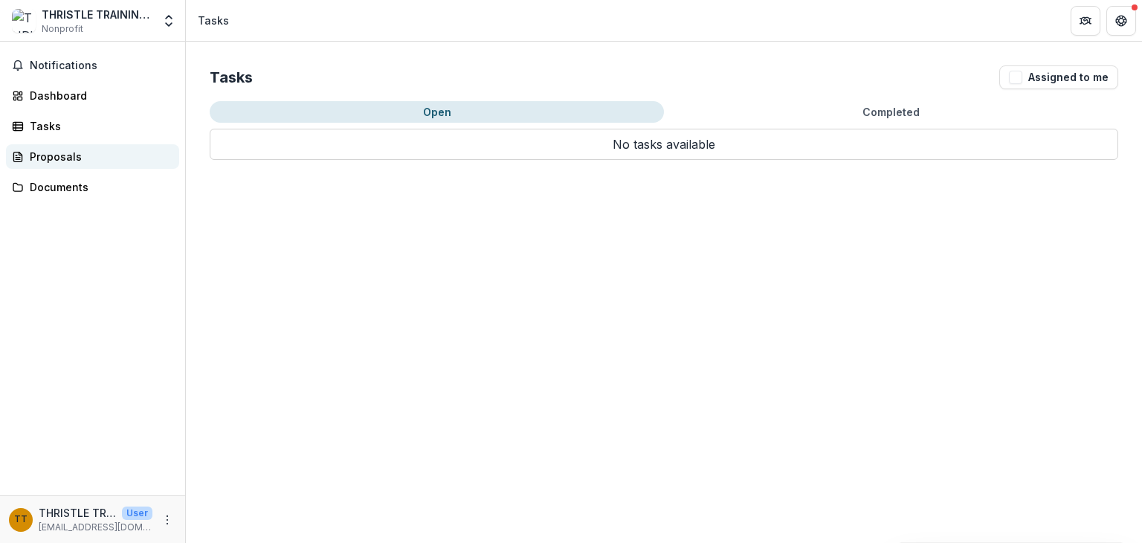
click at [54, 156] on div "Proposals" at bounding box center [99, 157] width 138 height 16
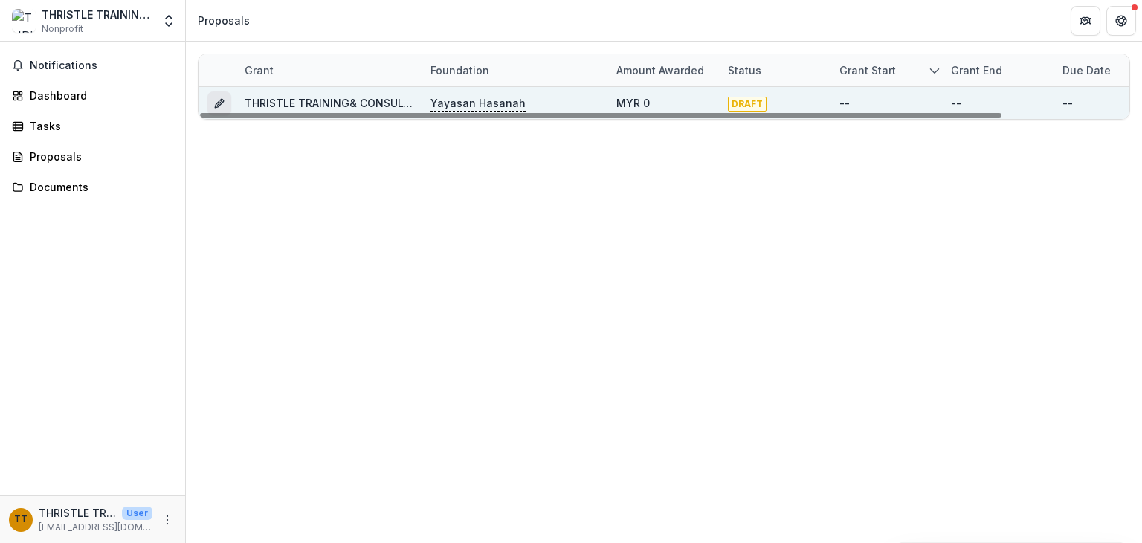
click at [217, 100] on icon "Grant 629302e4-eeef-48ea-af1c-d8fbdb03431a" at bounding box center [219, 103] width 12 height 12
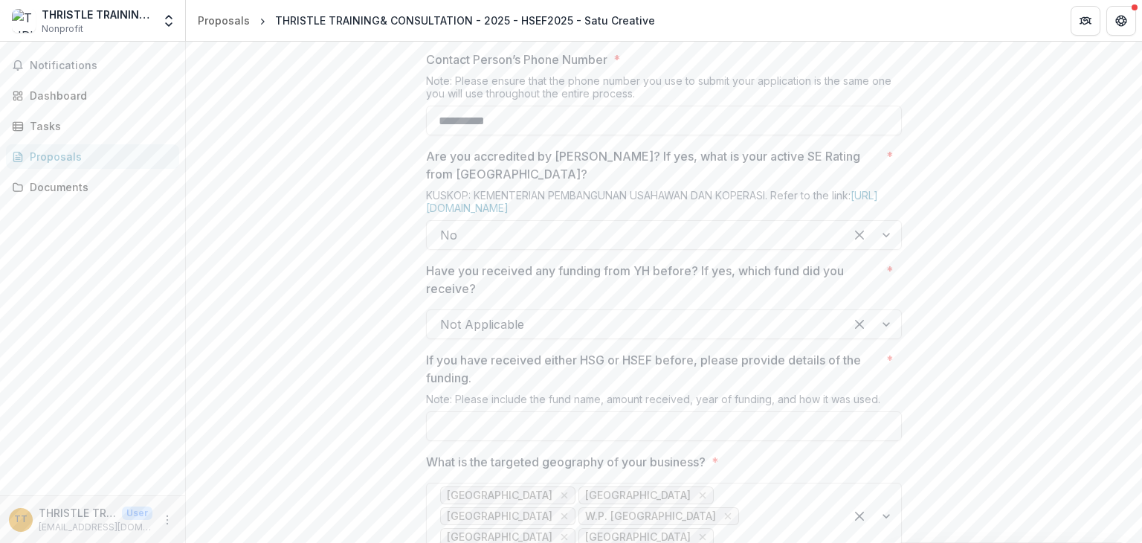
scroll to position [1041, 0]
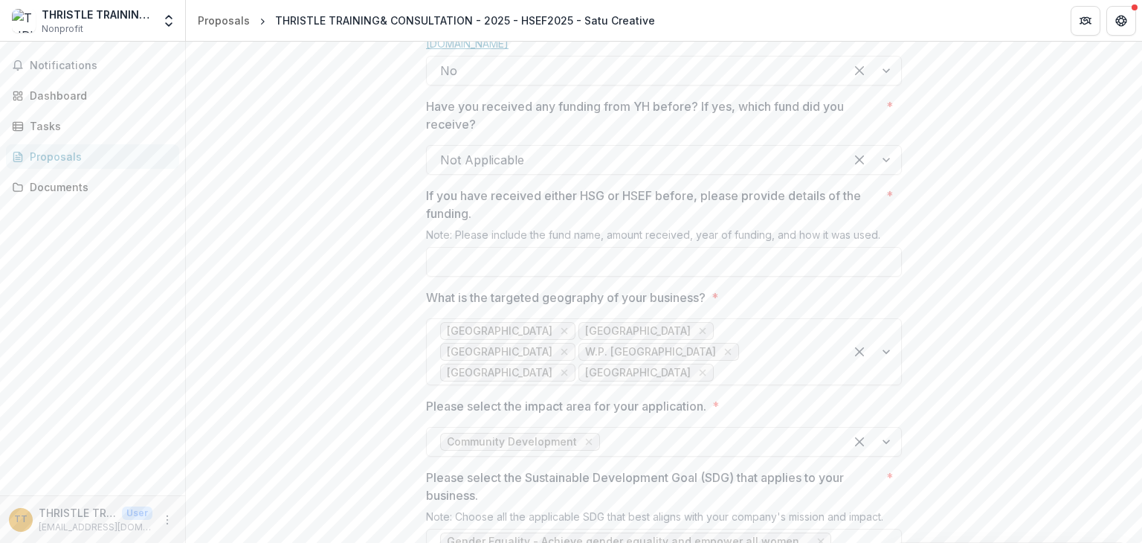
click at [560, 50] on link "[URL][DOMAIN_NAME]" at bounding box center [652, 37] width 452 height 25
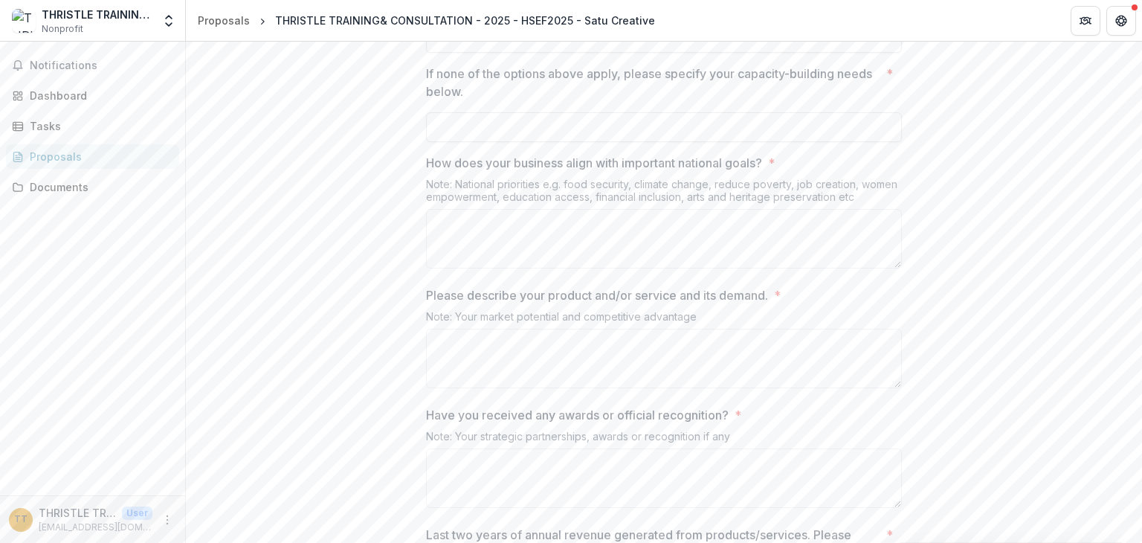
scroll to position [2678, 0]
